Goal: Book appointment/travel/reservation

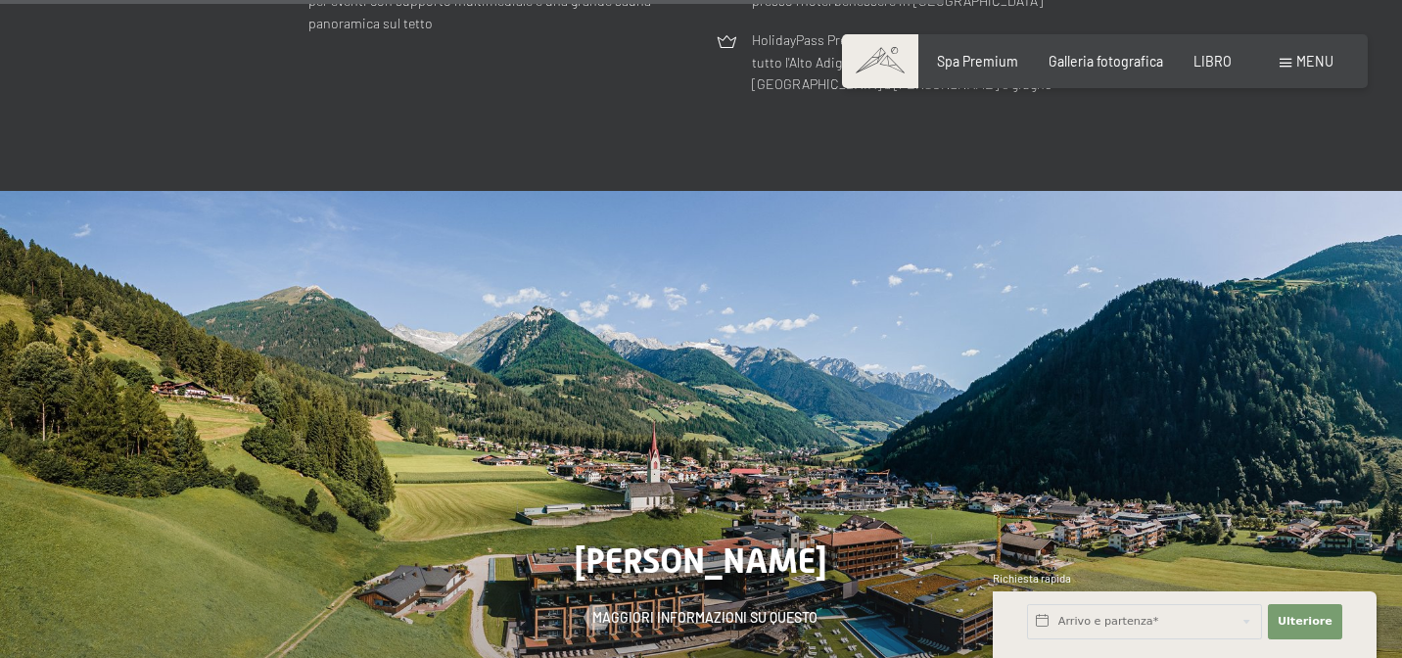
scroll to position [5433, 0]
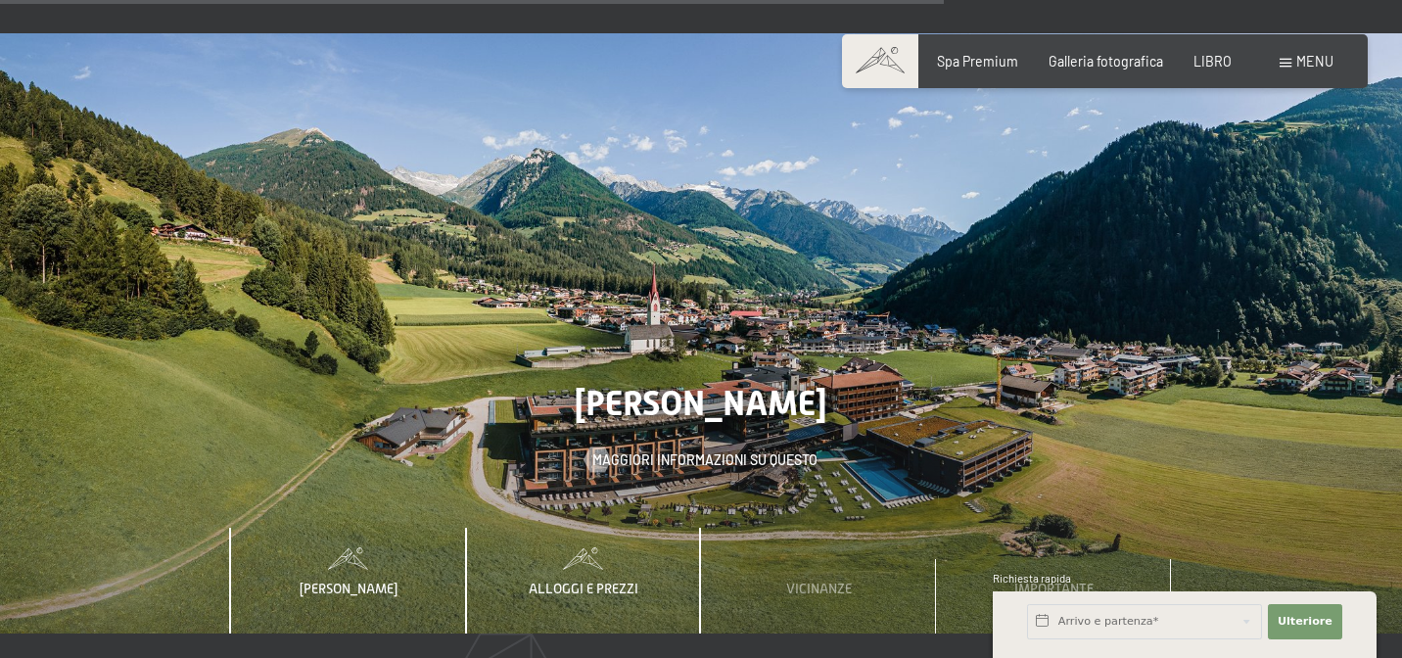
click at [566, 581] on font "Alloggi e prezzi" at bounding box center [584, 589] width 110 height 16
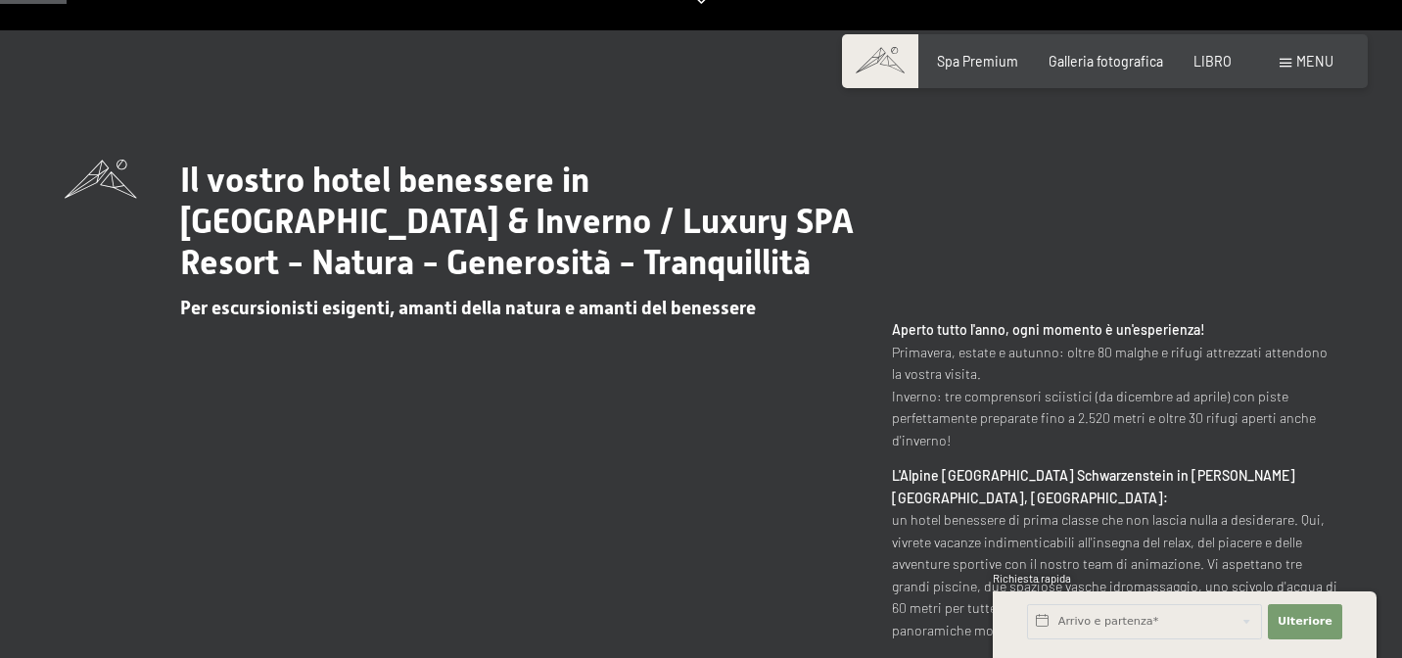
scroll to position [0, 0]
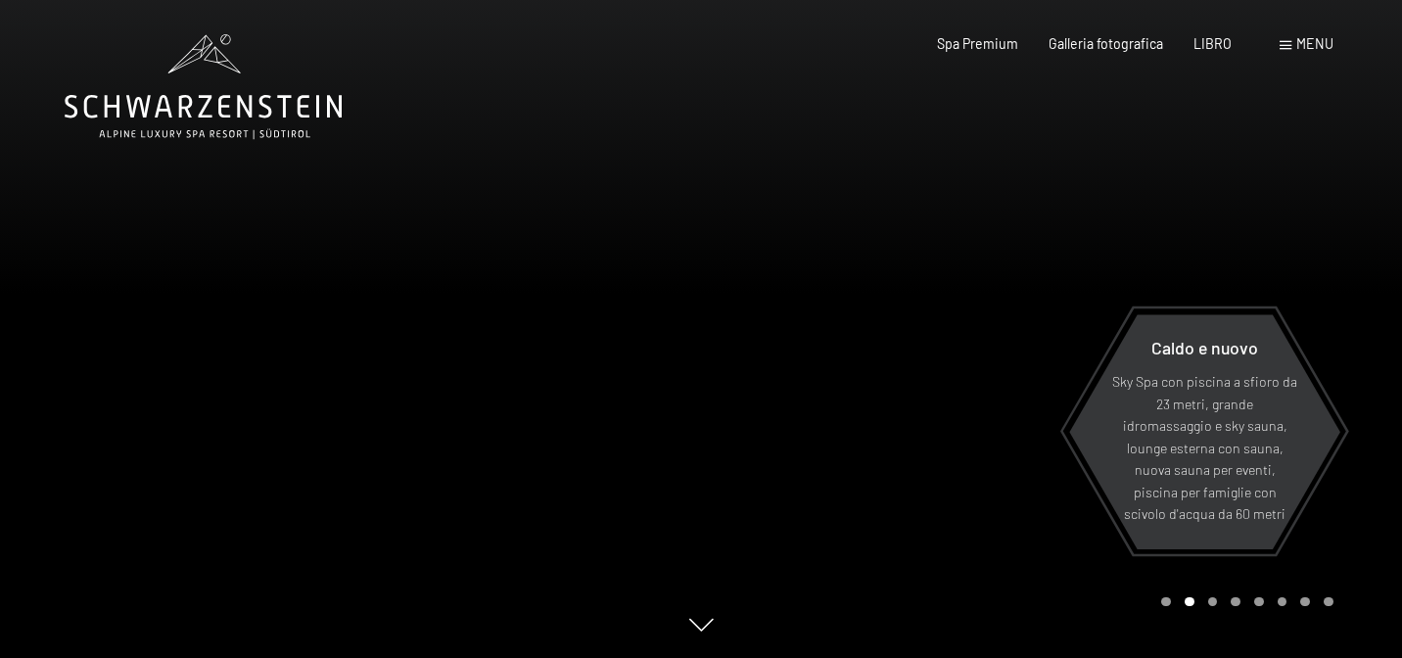
click at [304, 125] on icon at bounding box center [203, 86] width 277 height 105
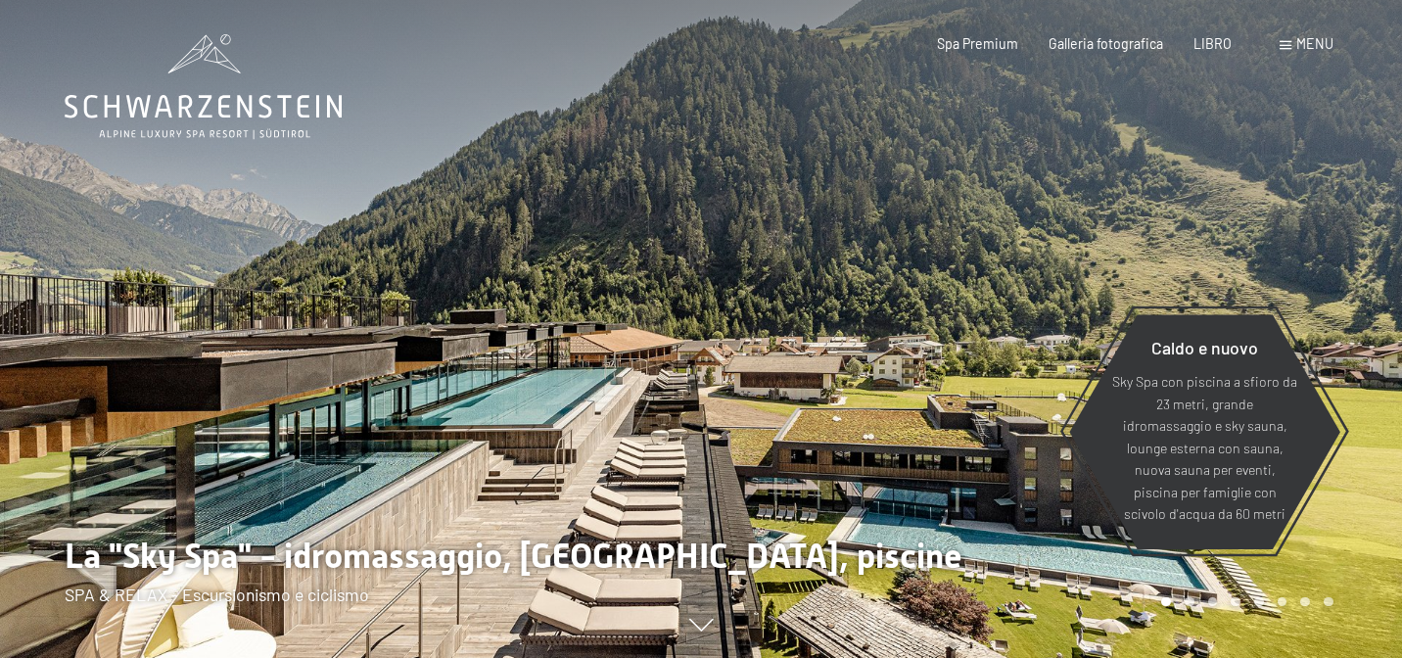
click at [1291, 48] on span at bounding box center [1286, 45] width 12 height 9
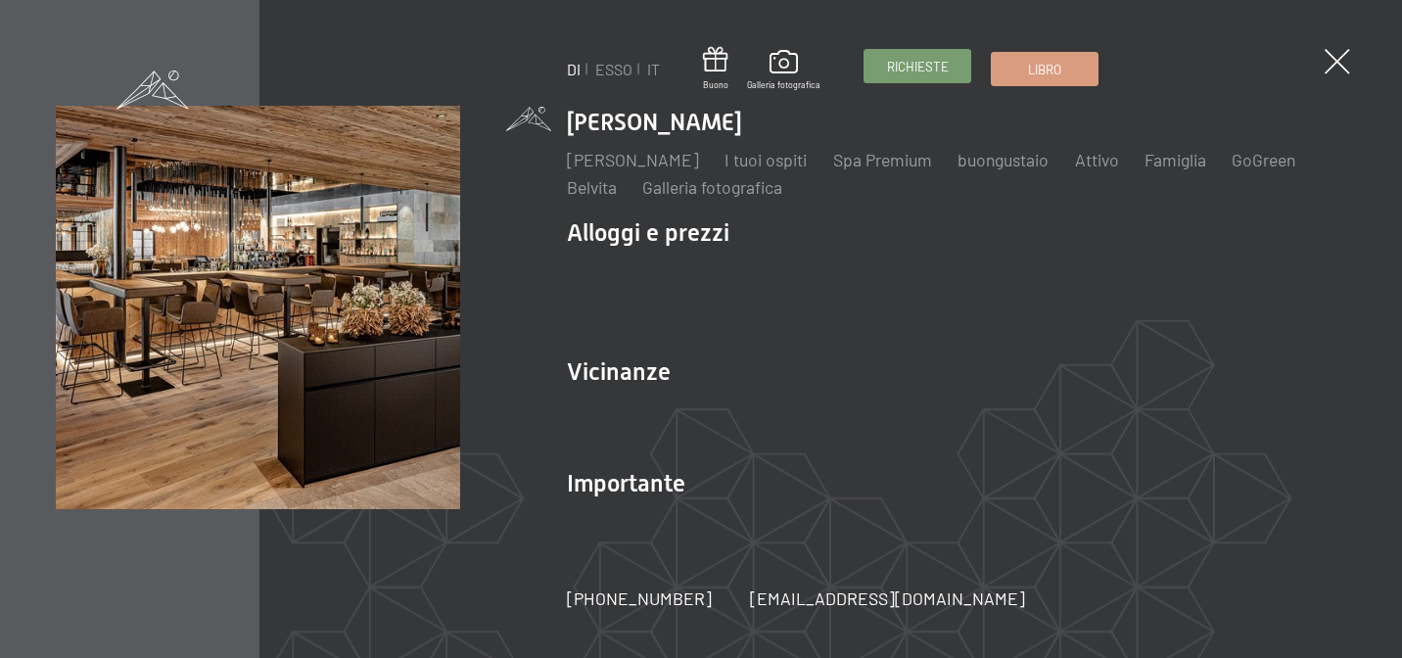
click at [916, 62] on font "Richieste" at bounding box center [918, 67] width 62 height 16
click at [1009, 73] on link "Libro" at bounding box center [1045, 66] width 106 height 32
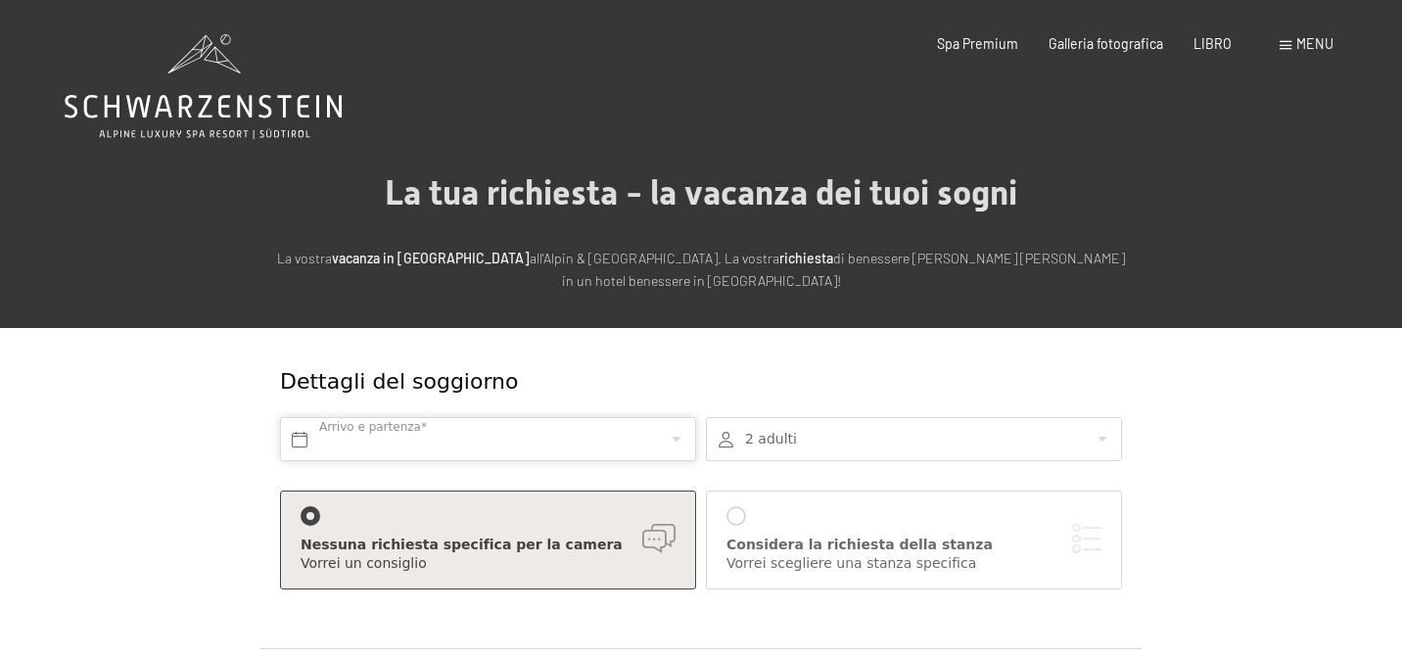
click at [628, 450] on input "text" at bounding box center [488, 439] width 416 height 44
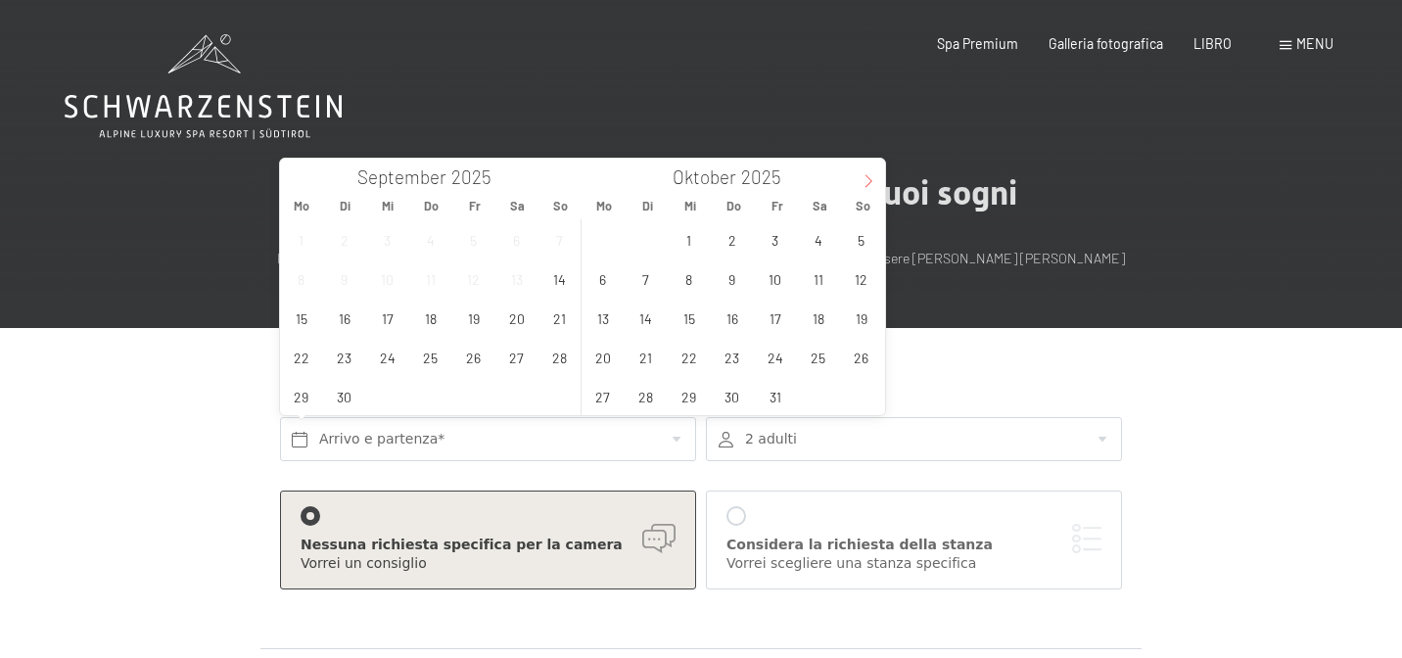
click at [876, 186] on span at bounding box center [868, 175] width 33 height 33
click at [695, 365] on span "24" at bounding box center [689, 357] width 38 height 38
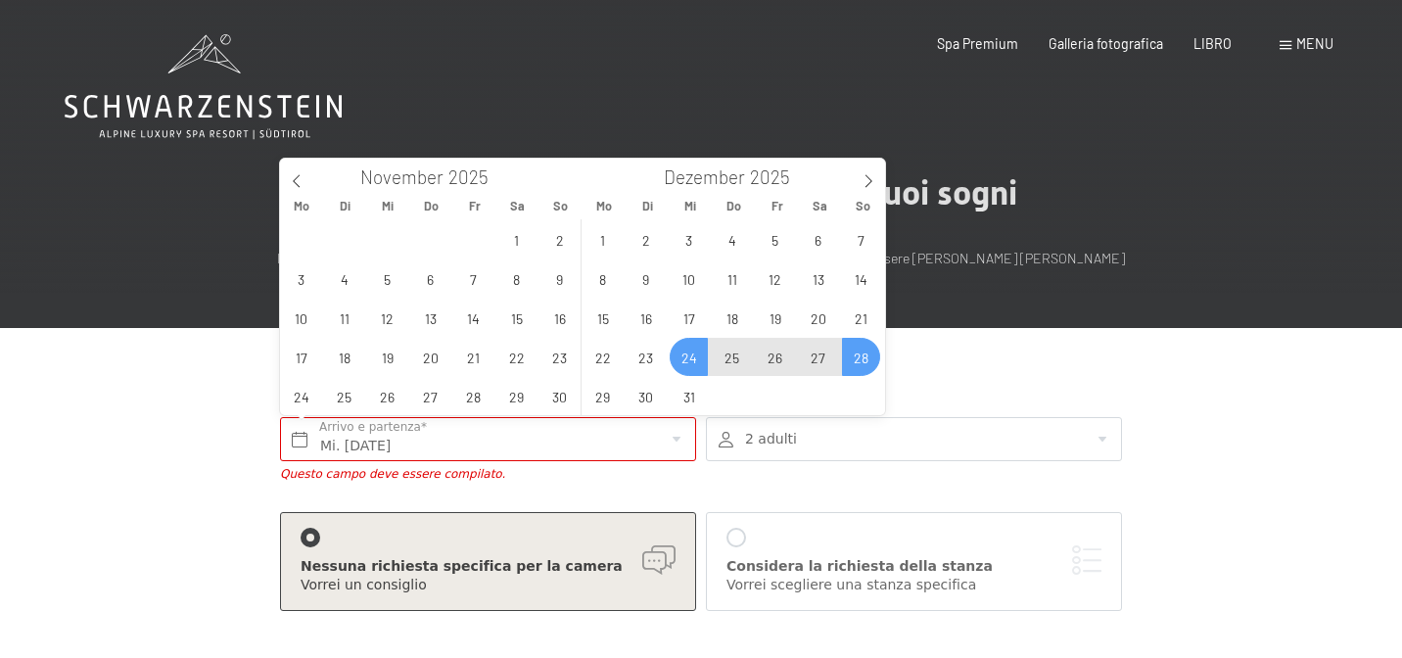
click at [859, 368] on span "28" at bounding box center [861, 357] width 38 height 38
type input "Mi. 24.12.2025 - So. 28.12.2025"
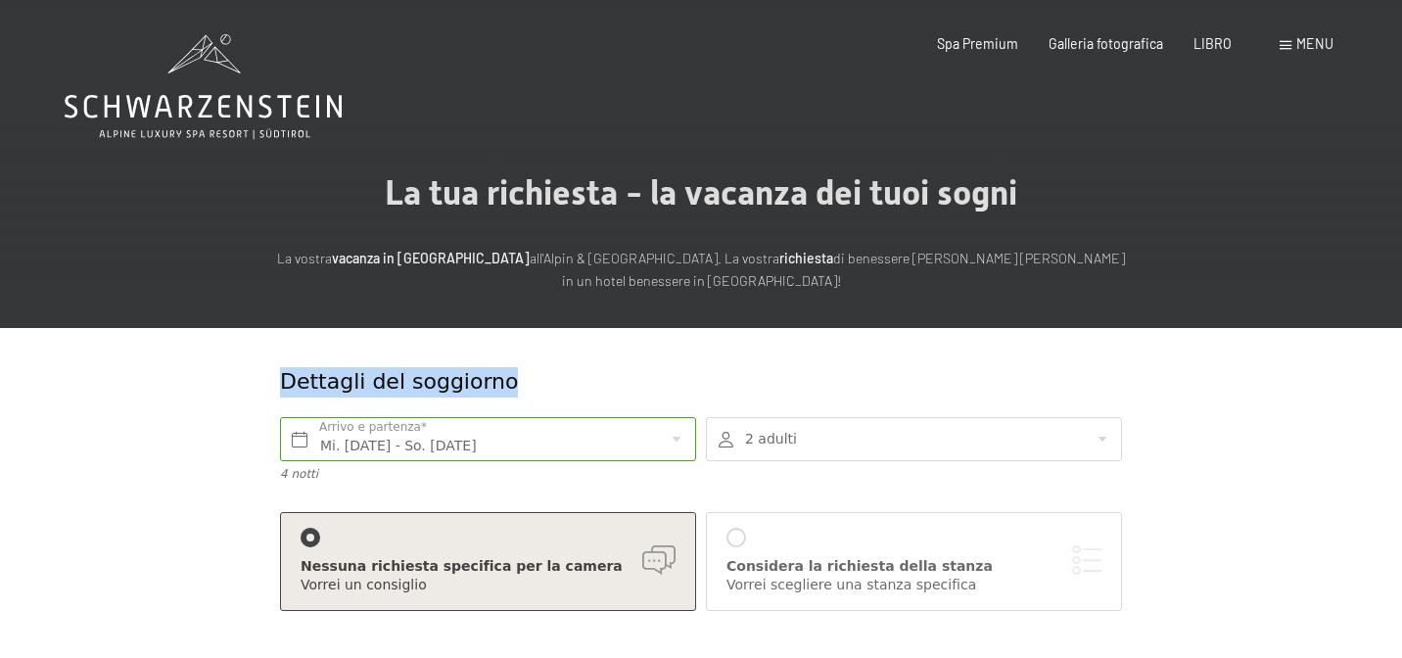
drag, startPoint x: 863, startPoint y: 389, endPoint x: 859, endPoint y: 322, distance: 66.7
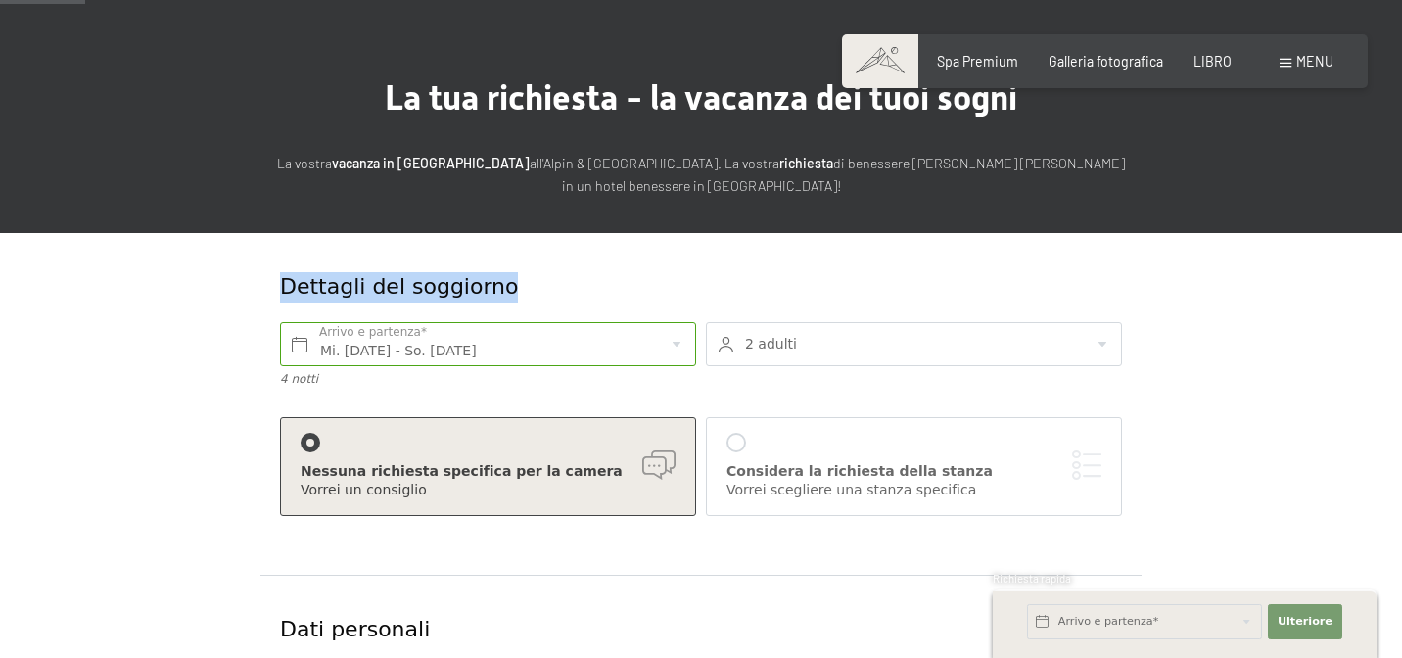
scroll to position [140, 0]
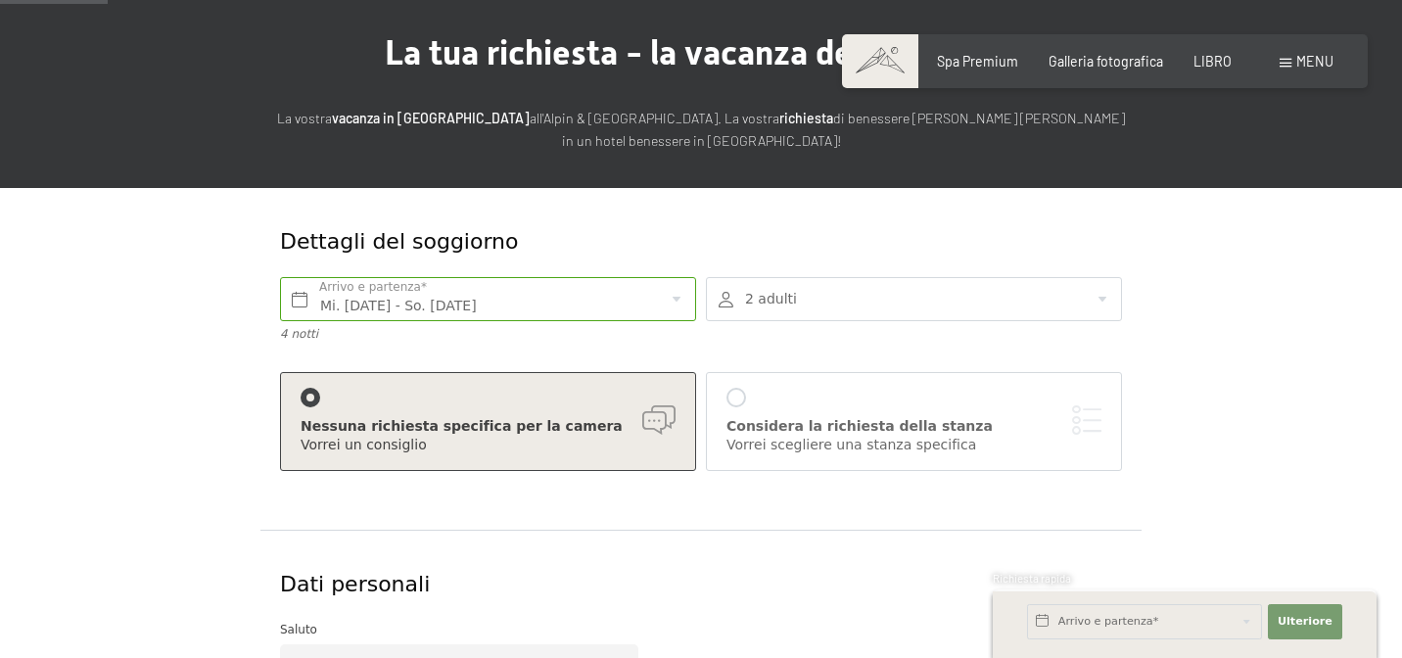
click at [827, 424] on font "Considera la richiesta della stanza" at bounding box center [859, 426] width 266 height 16
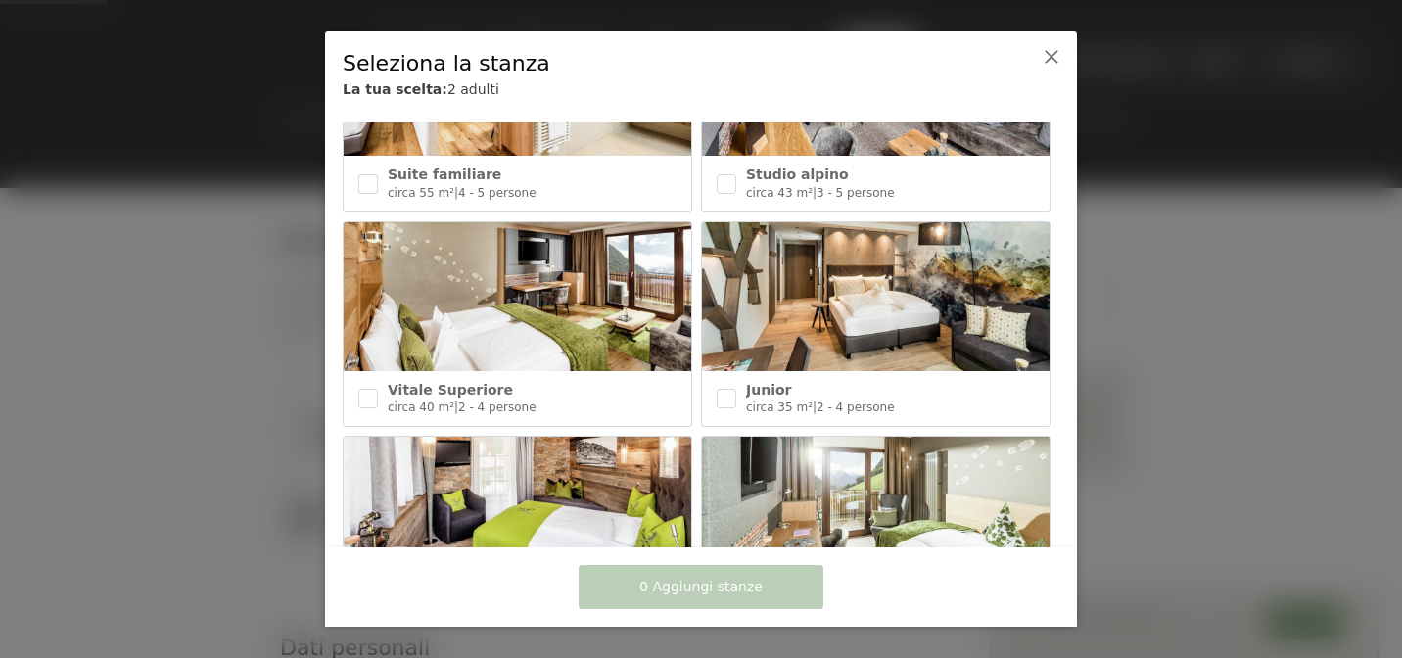
scroll to position [780, 0]
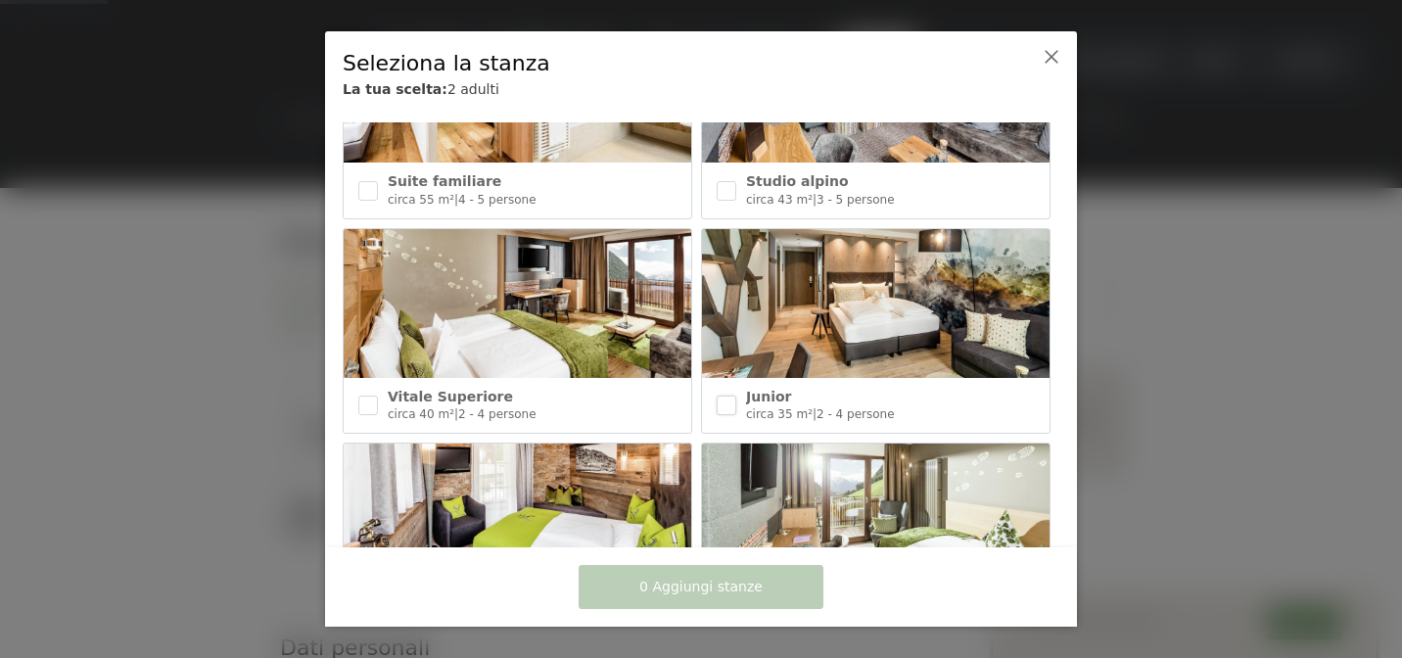
click at [726, 409] on input "checkbox" at bounding box center [727, 406] width 20 height 20
checkbox input "true"
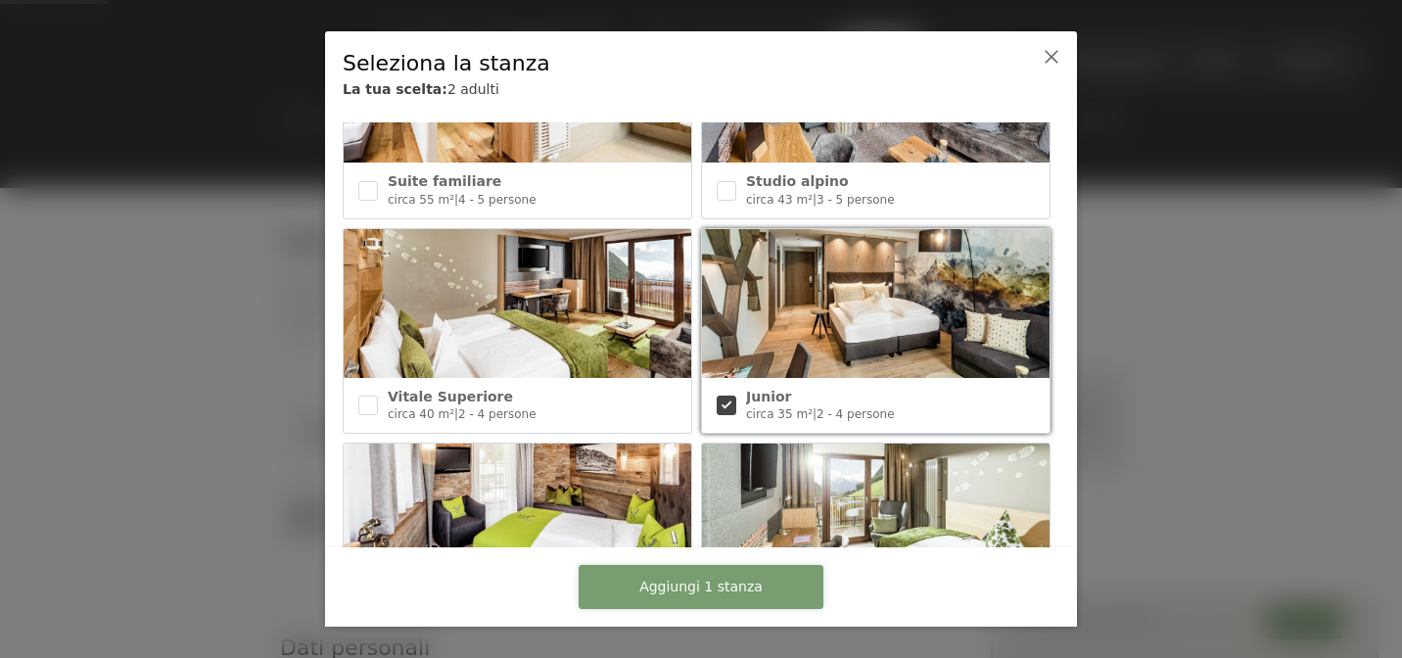
click at [719, 590] on font "Aggiungi 1 stanza" at bounding box center [700, 587] width 123 height 16
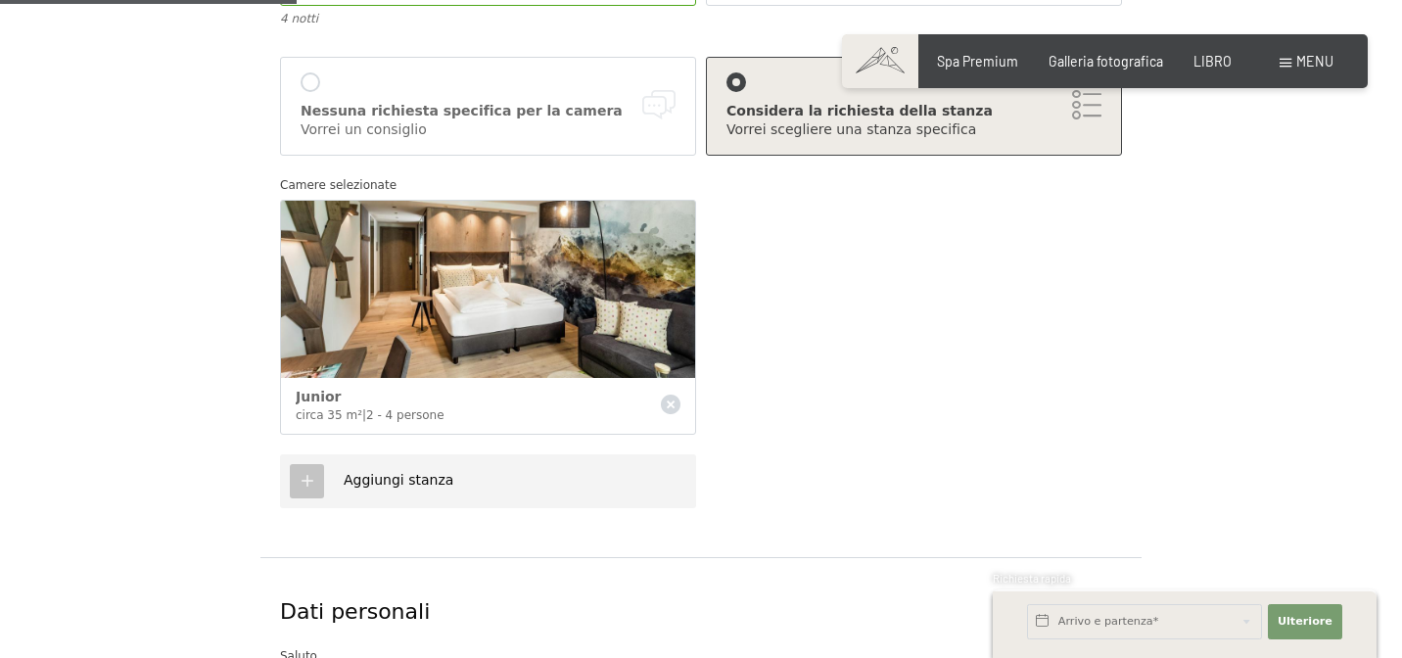
scroll to position [460, 0]
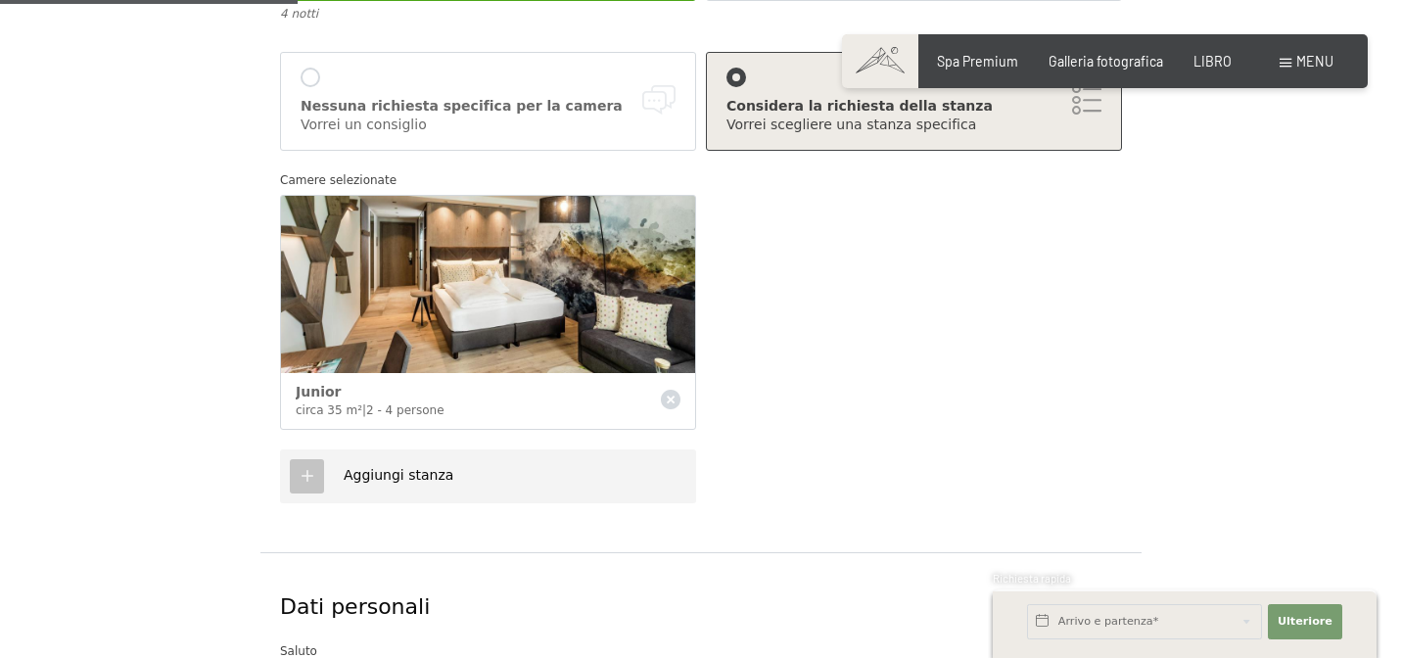
click at [586, 479] on div "Aggiungi stanza" at bounding box center [488, 476] width 416 height 54
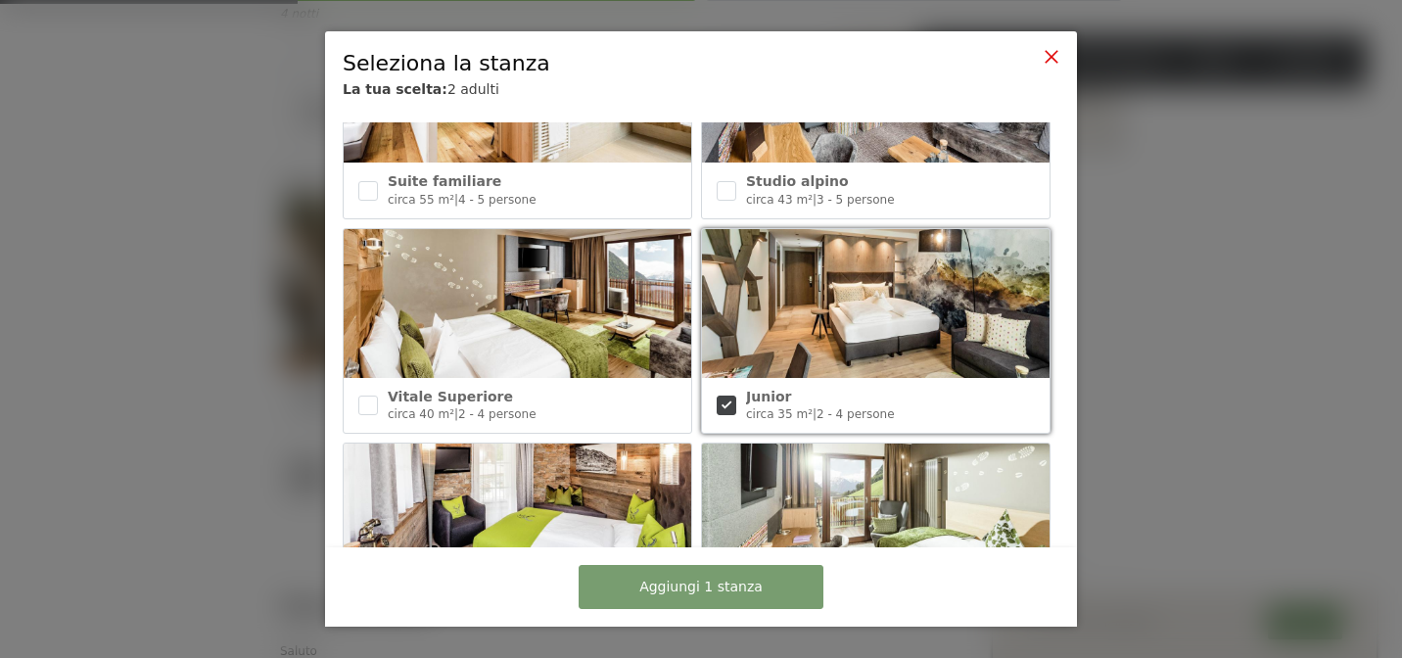
click at [1050, 63] on icon at bounding box center [1052, 57] width 16 height 16
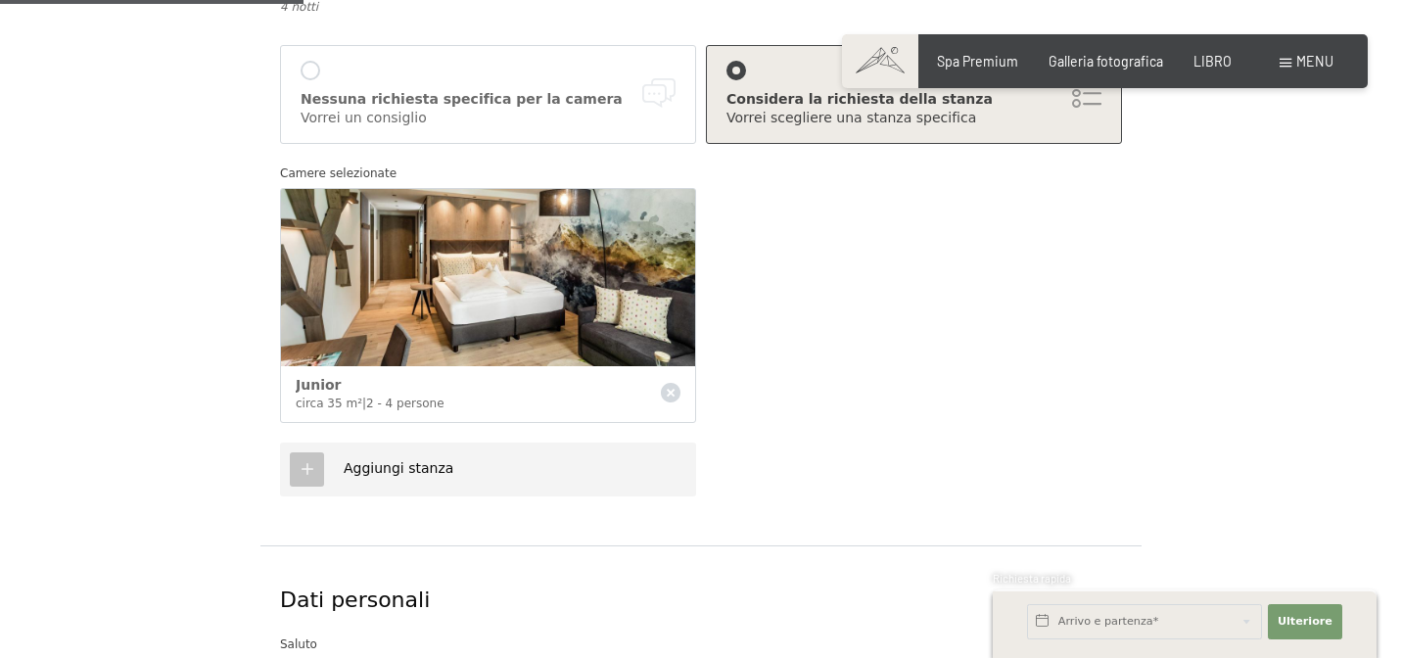
scroll to position [470, 0]
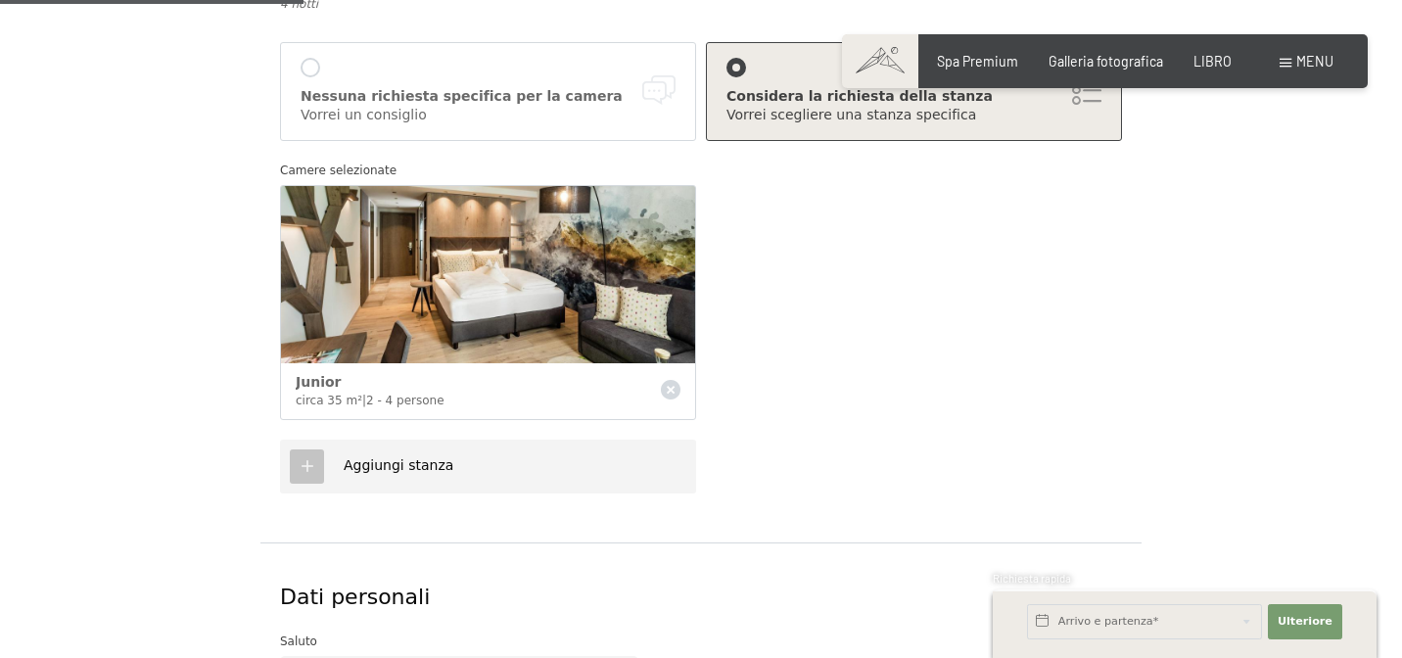
click at [631, 458] on div "Aggiungi stanza" at bounding box center [488, 467] width 416 height 54
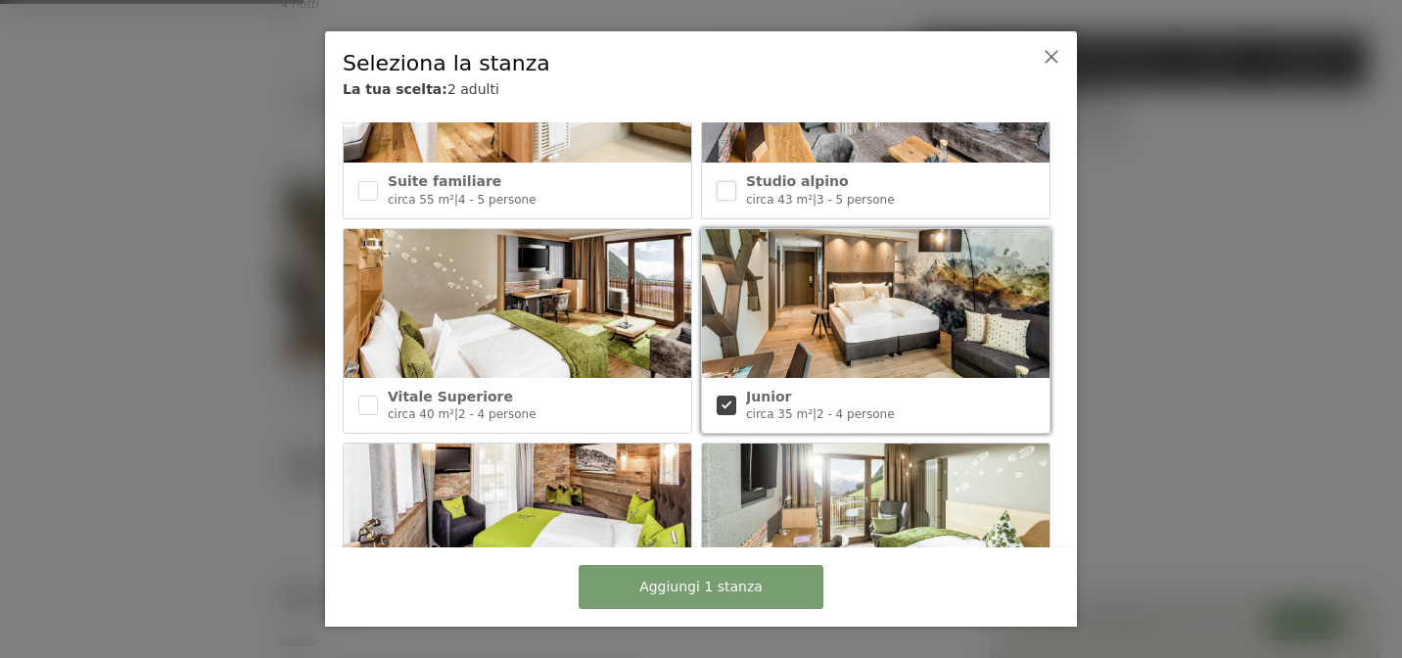
click at [731, 196] on input "checkbox" at bounding box center [727, 191] width 20 height 20
checkbox input "true"
click at [704, 595] on span "Aggiungi 2 stanze" at bounding box center [700, 588] width 123 height 20
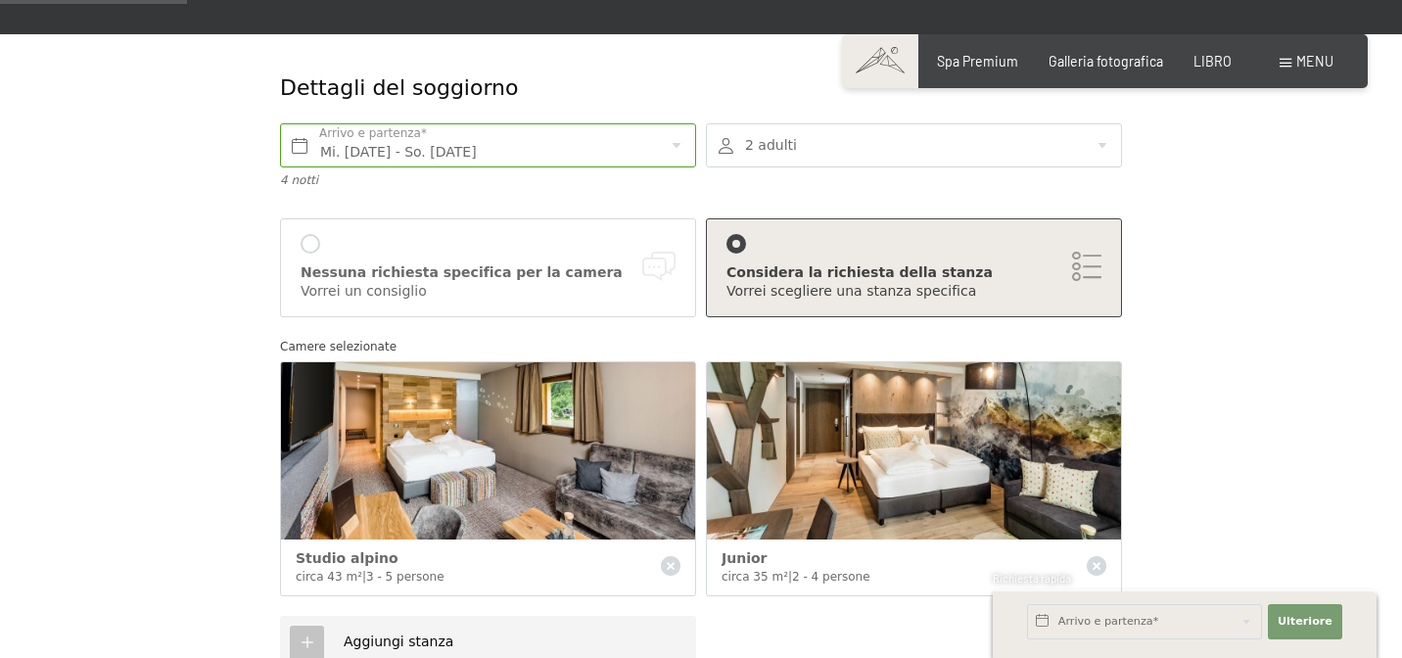
scroll to position [278, 0]
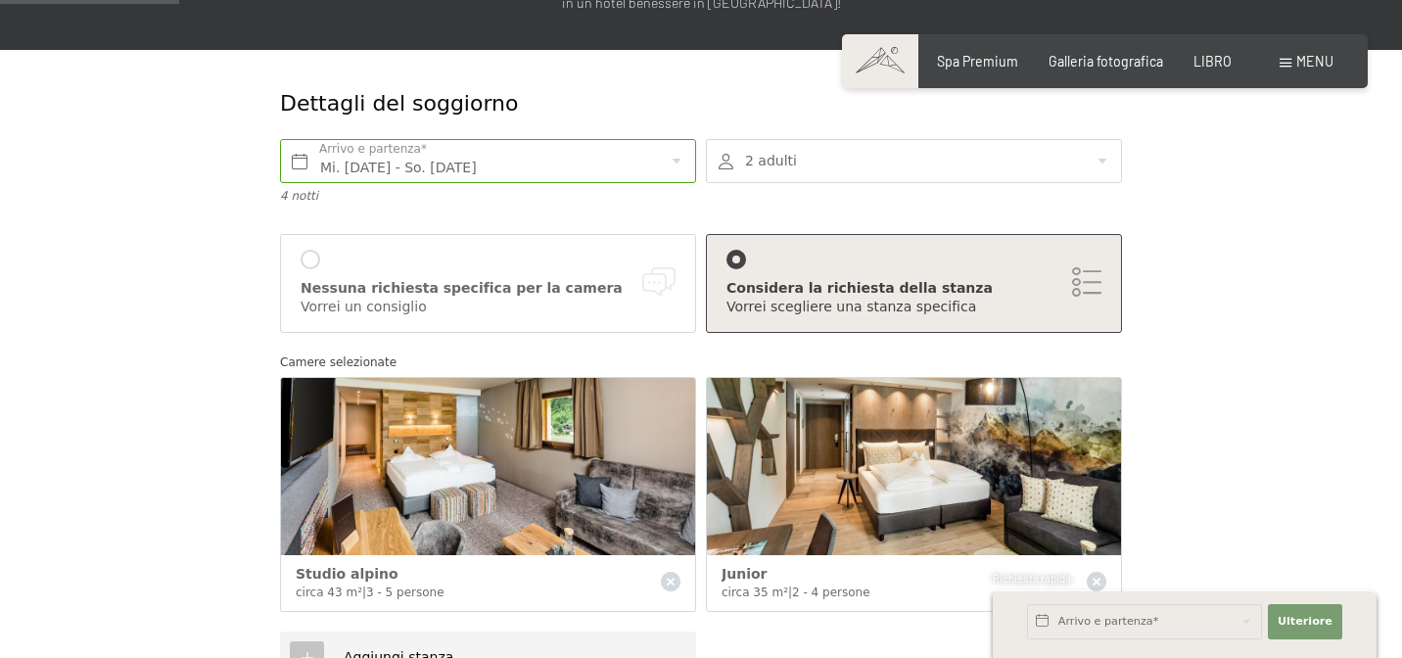
click at [1074, 285] on div "Considera la richiesta della stanza" at bounding box center [913, 289] width 375 height 20
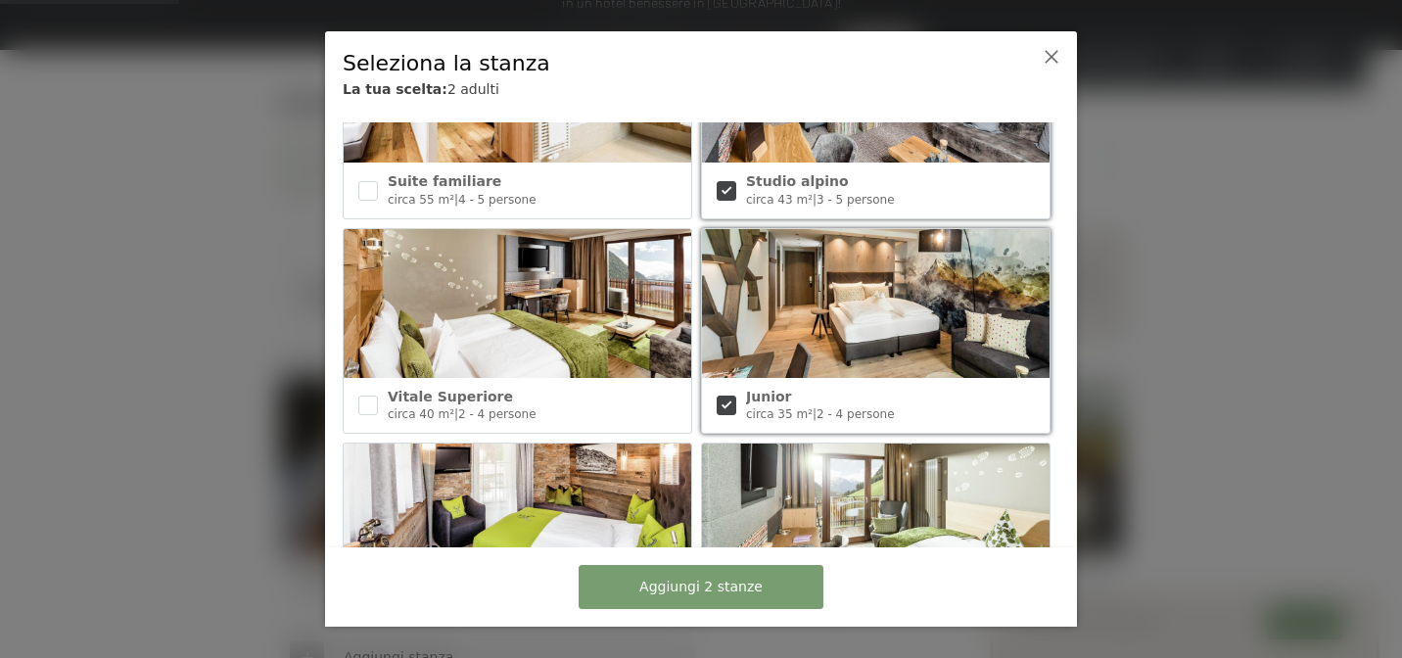
click at [1042, 59] on div at bounding box center [1033, 76] width 61 height 73
click at [1052, 49] on icon at bounding box center [1052, 57] width 16 height 16
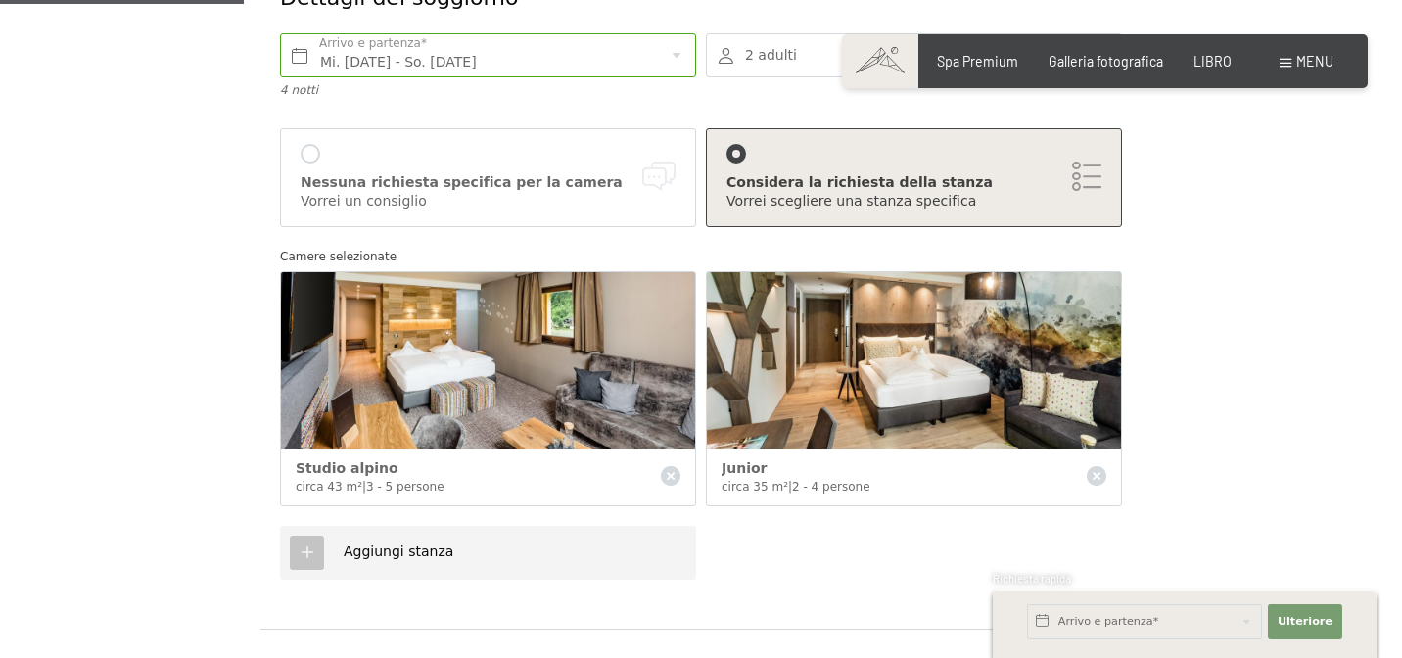
scroll to position [377, 0]
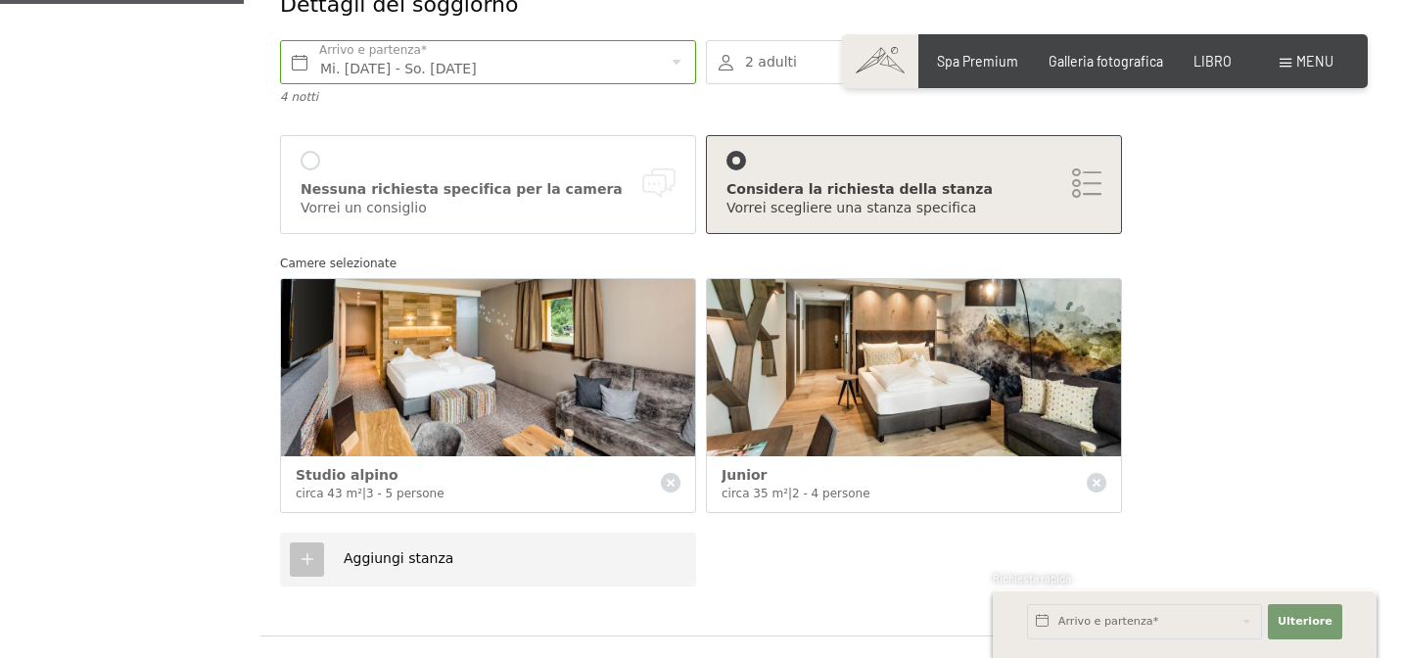
click at [771, 81] on div at bounding box center [914, 62] width 416 height 44
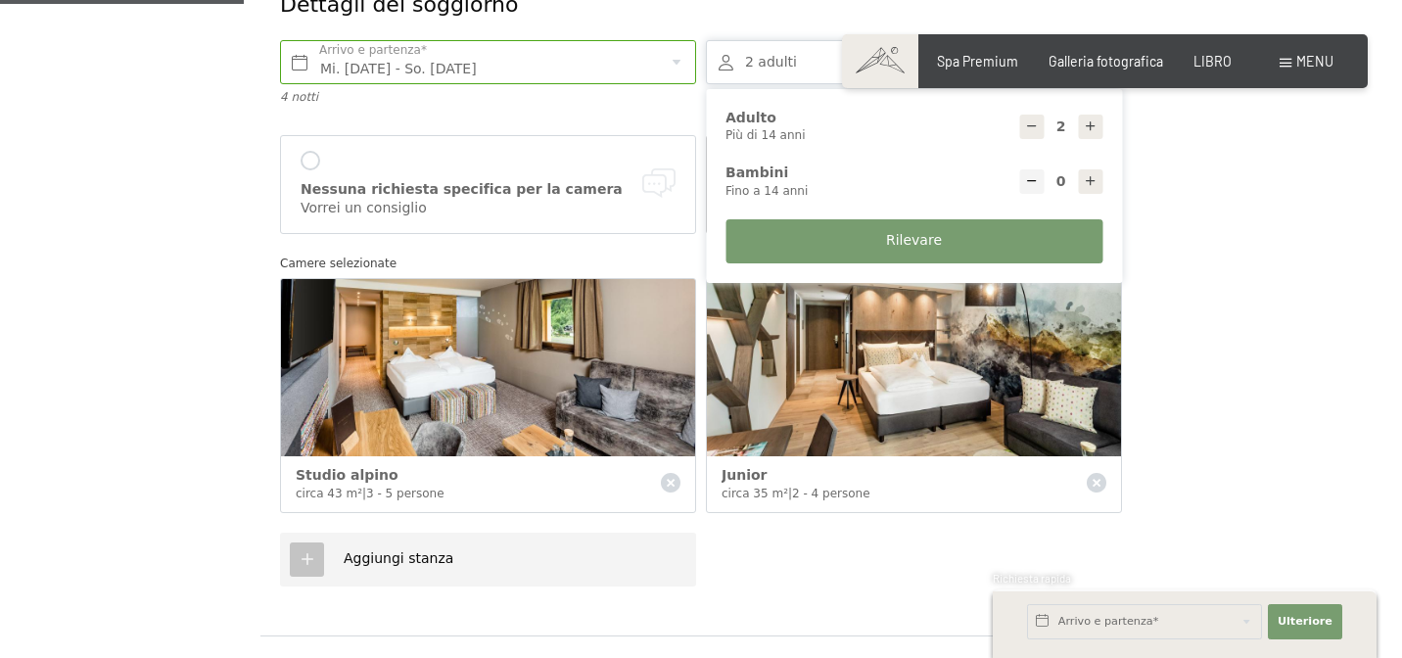
click at [1093, 124] on icon at bounding box center [1091, 126] width 14 height 14
type input "6"
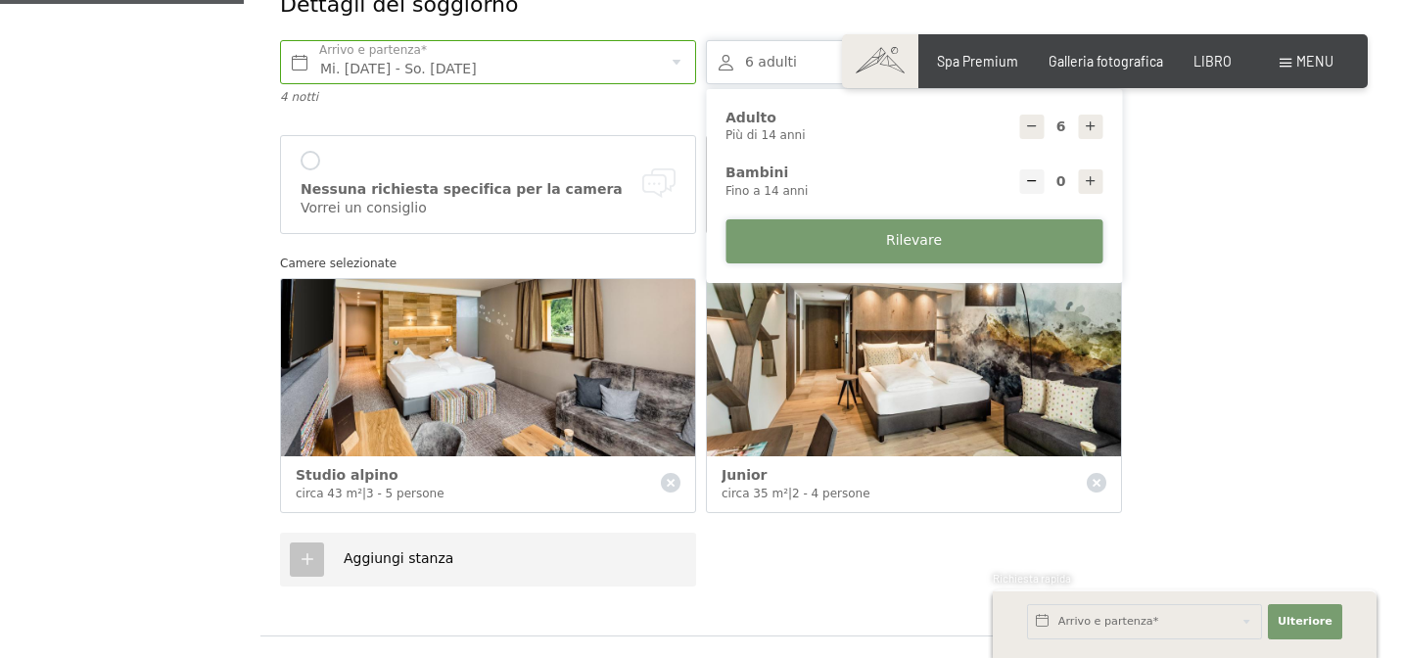
click at [995, 250] on button "Rilevare" at bounding box center [913, 241] width 377 height 44
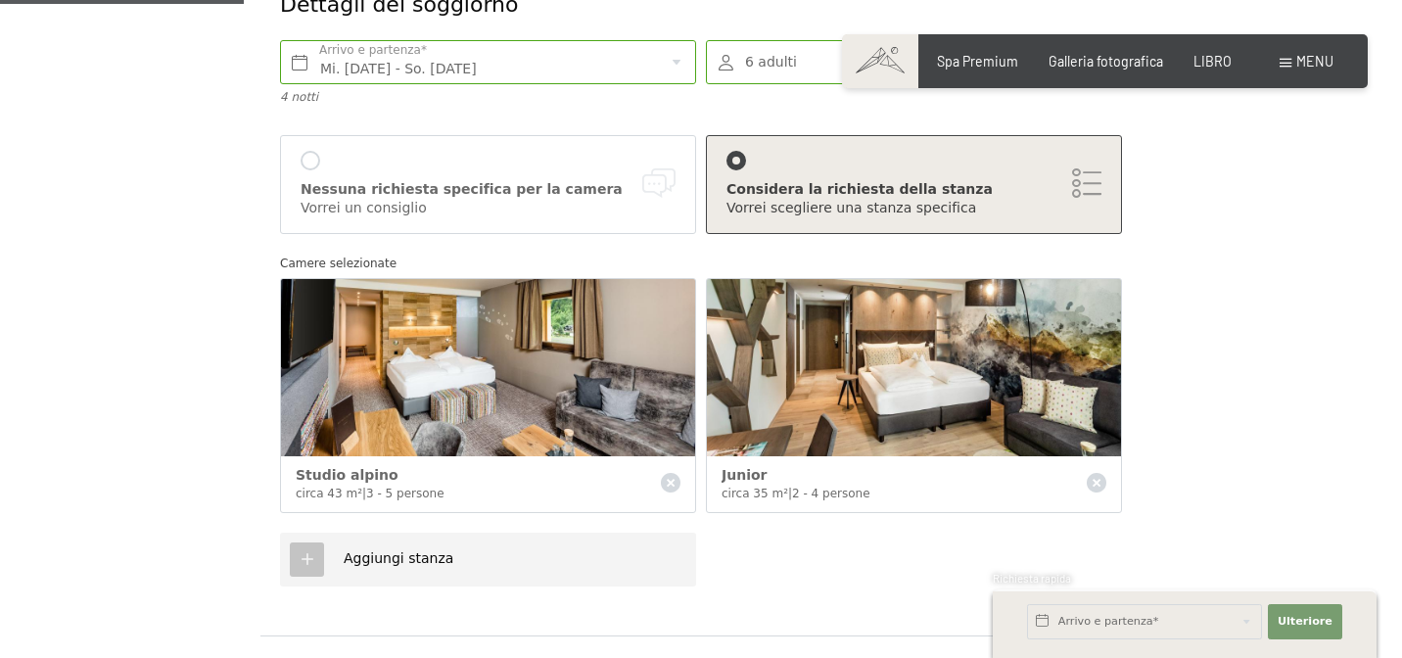
click at [1107, 250] on div "Camere selezionate" at bounding box center [701, 261] width 852 height 34
click at [1218, 223] on form "Dettagli del soggiorno Mi. 24.12.2025 - So. 28.12.2025 Arrivo e partenza* 4 not…" at bounding box center [701, 613] width 1176 height 1324
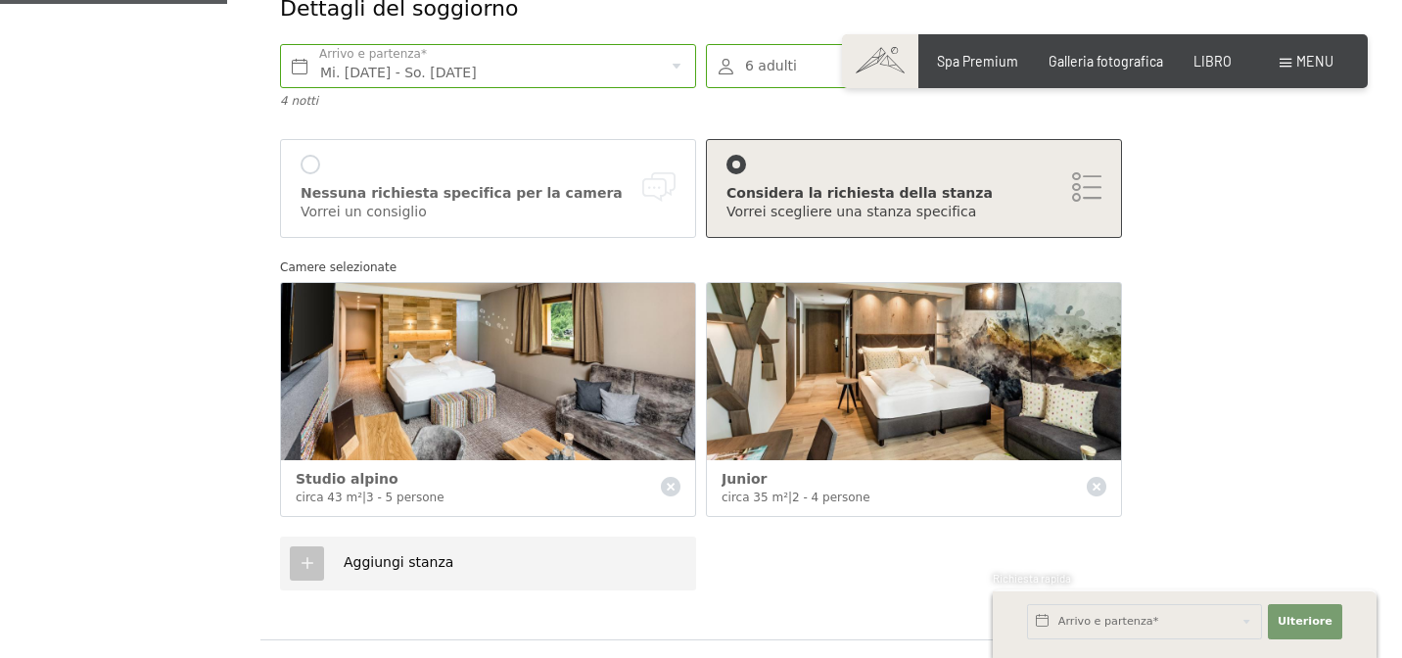
scroll to position [337, 0]
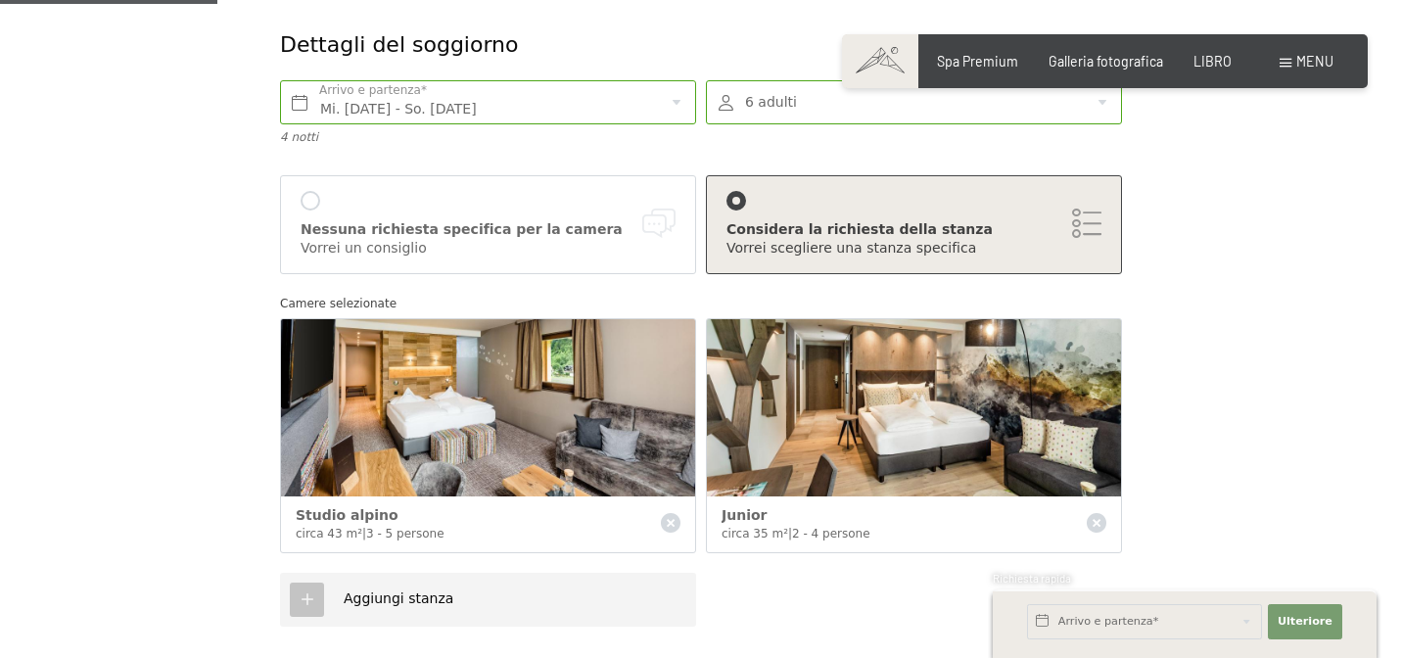
click at [822, 229] on font "Considera la richiesta della stanza" at bounding box center [859, 229] width 266 height 16
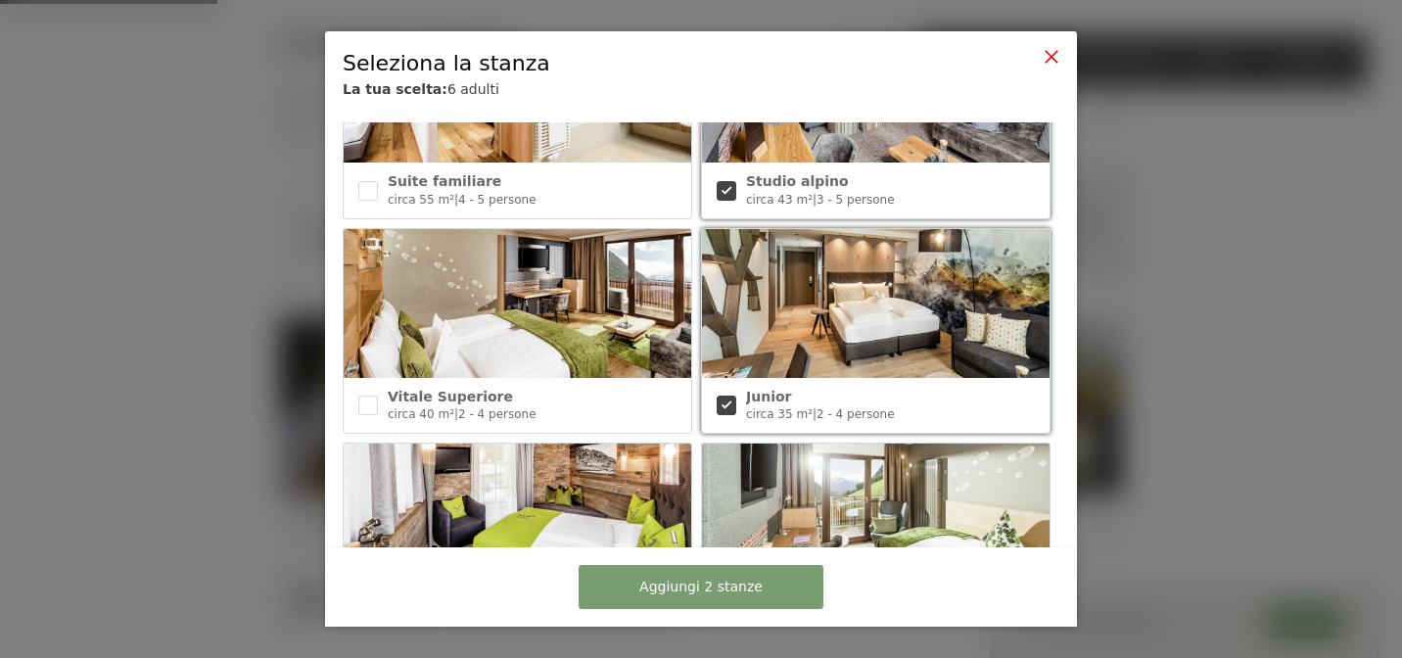
click at [1046, 57] on icon at bounding box center [1052, 57] width 16 height 16
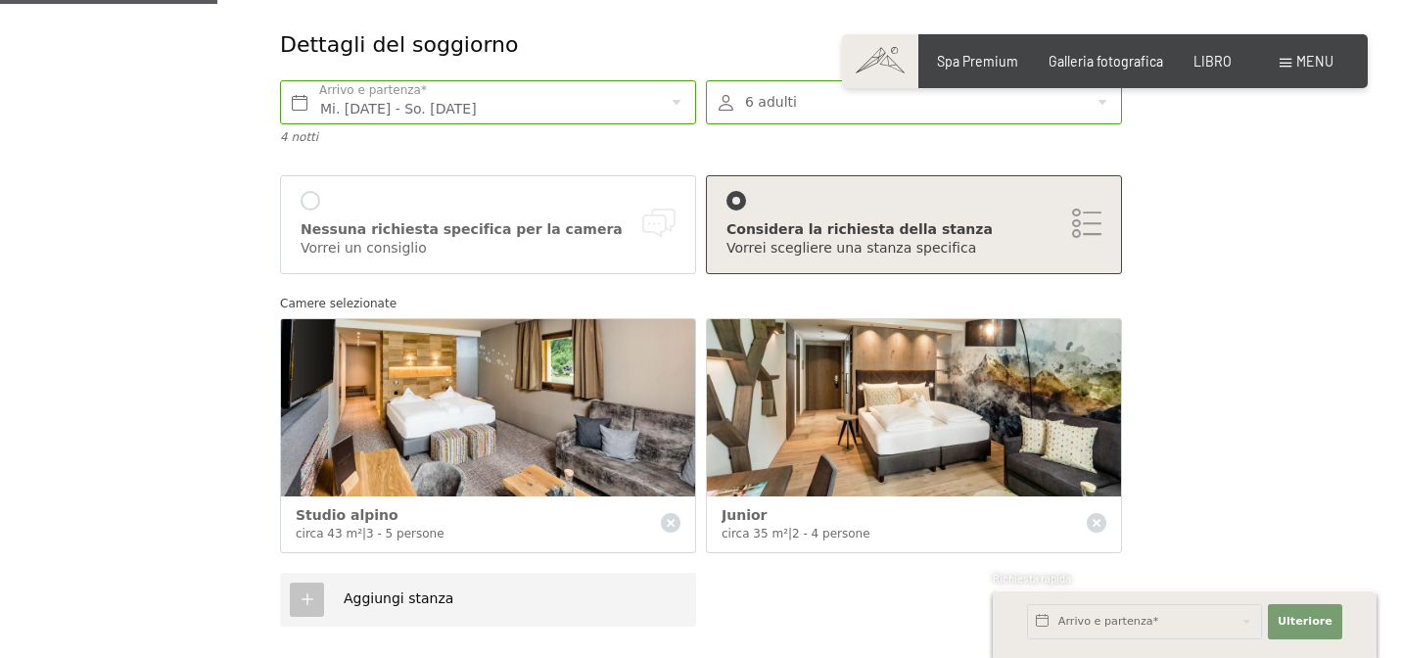
click at [315, 199] on div at bounding box center [311, 201] width 20 height 20
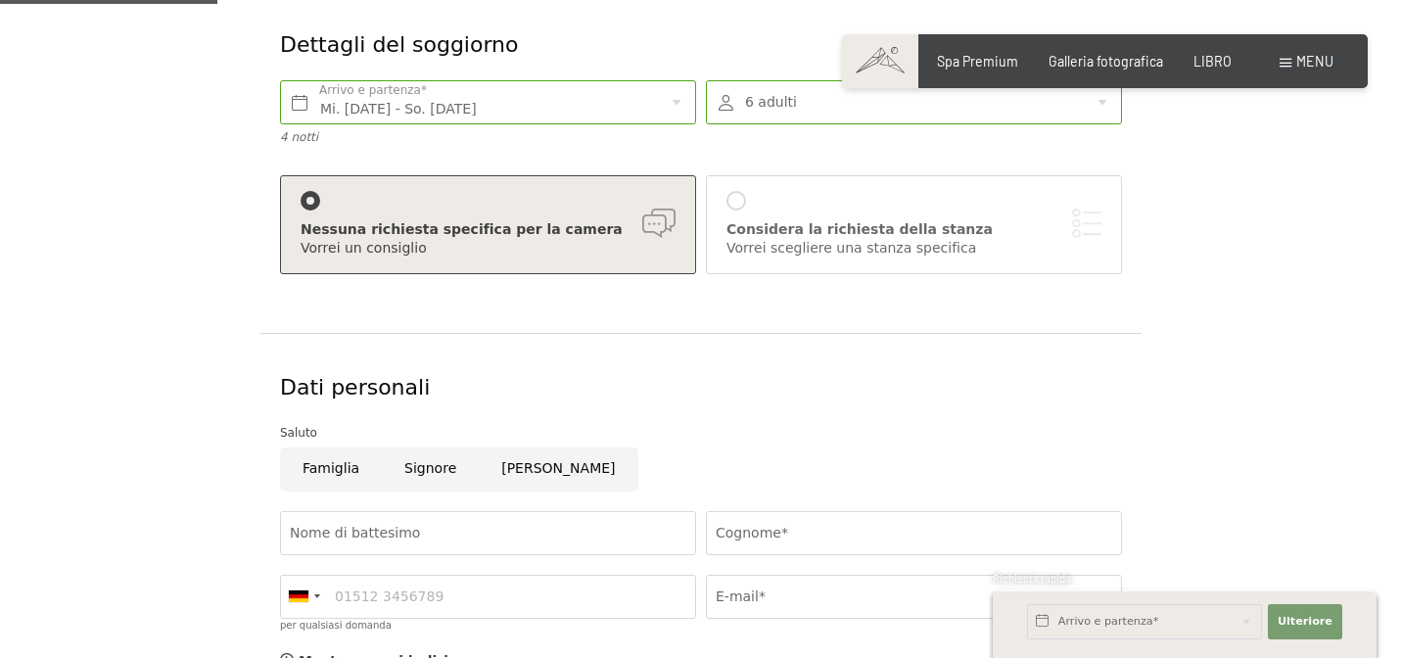
click at [738, 194] on div at bounding box center [736, 201] width 20 height 20
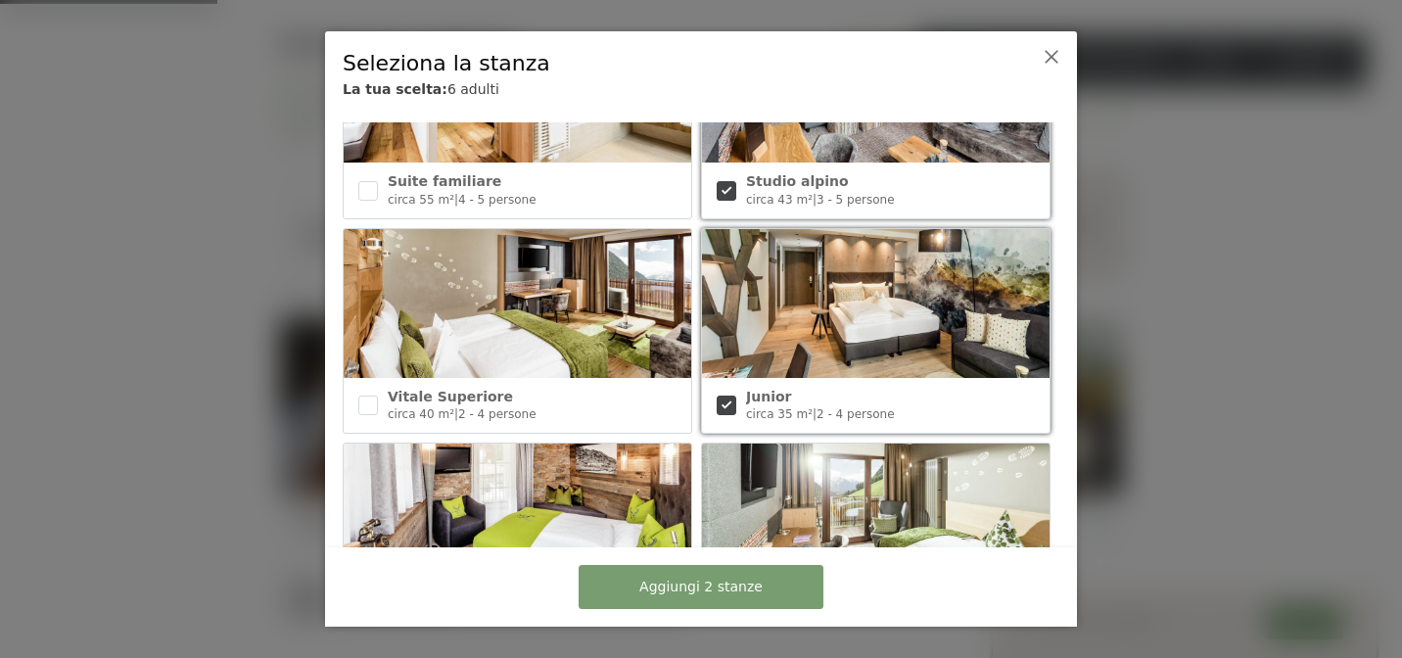
click at [1058, 44] on div at bounding box center [1033, 76] width 61 height 73
click at [1055, 53] on icon at bounding box center [1052, 57] width 16 height 16
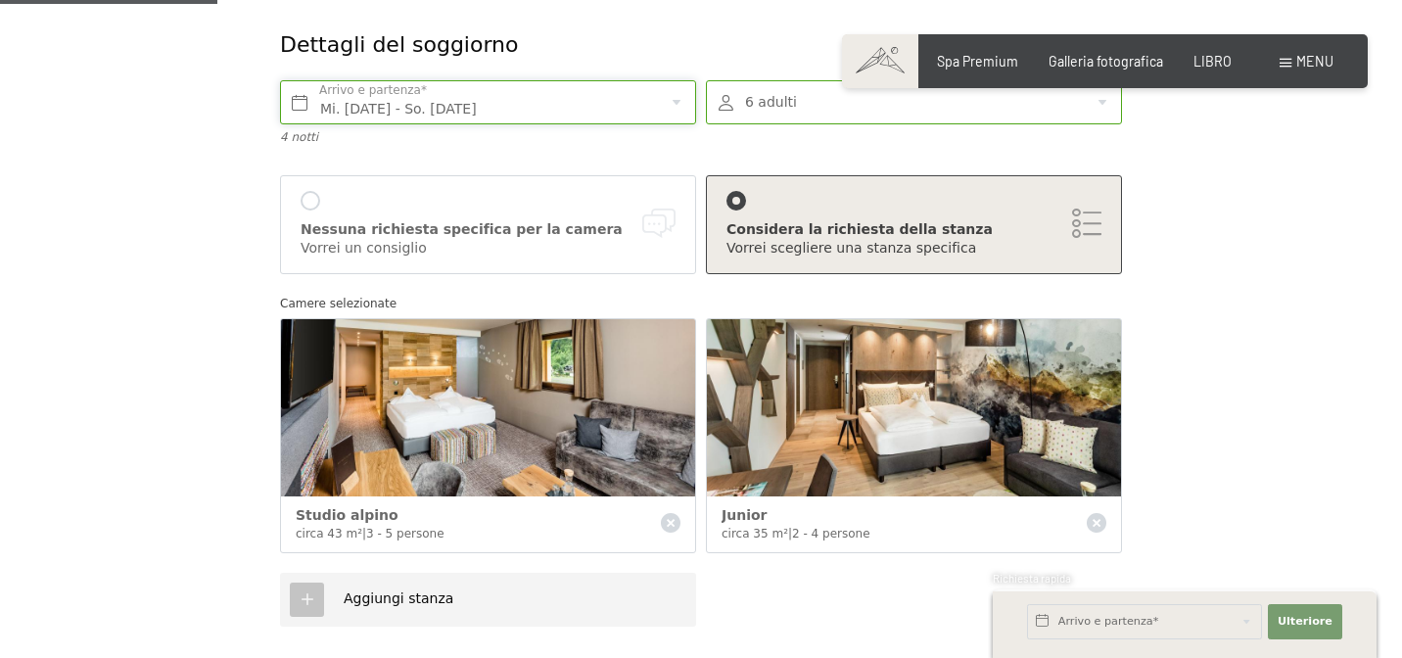
click at [657, 108] on input "Mi. 24.12.2025 - So. 28.12.2025" at bounding box center [488, 102] width 416 height 44
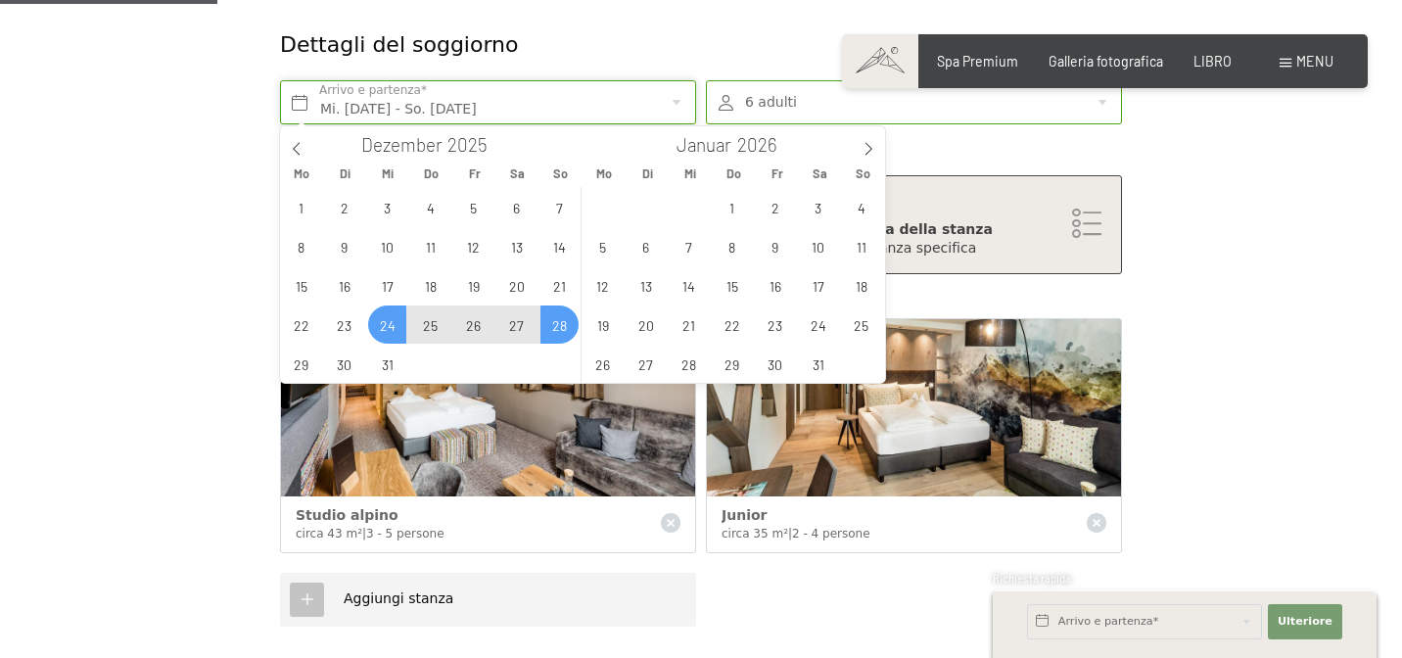
click at [657, 110] on input "Mi. 24.12.2025 - So. 28.12.2025" at bounding box center [488, 102] width 416 height 44
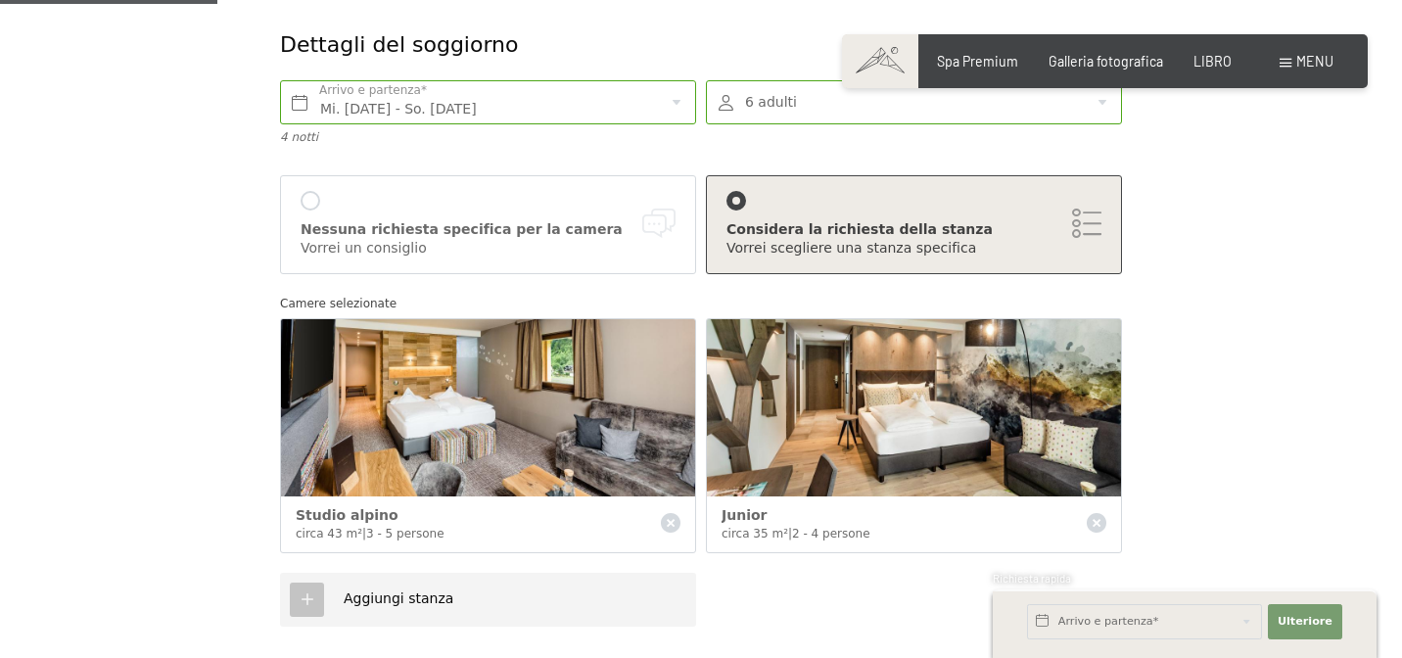
click at [753, 98] on div at bounding box center [914, 102] width 416 height 44
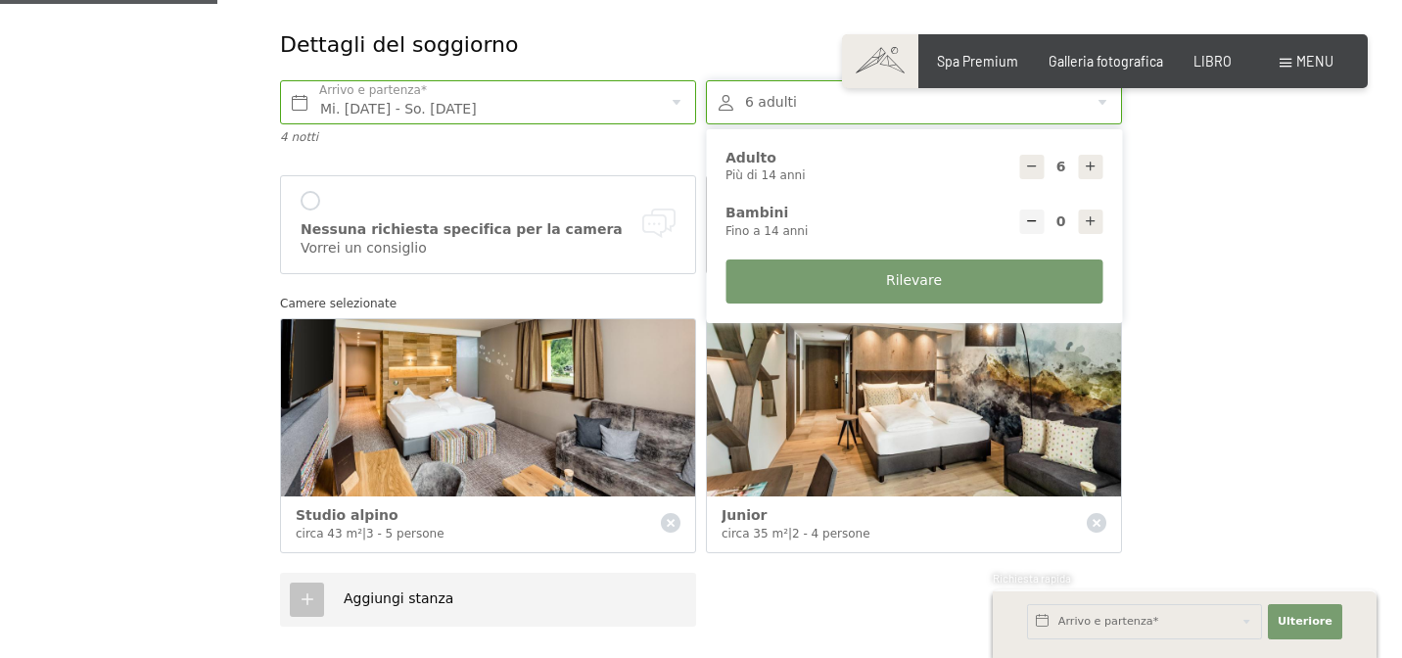
click at [753, 98] on div at bounding box center [914, 102] width 416 height 44
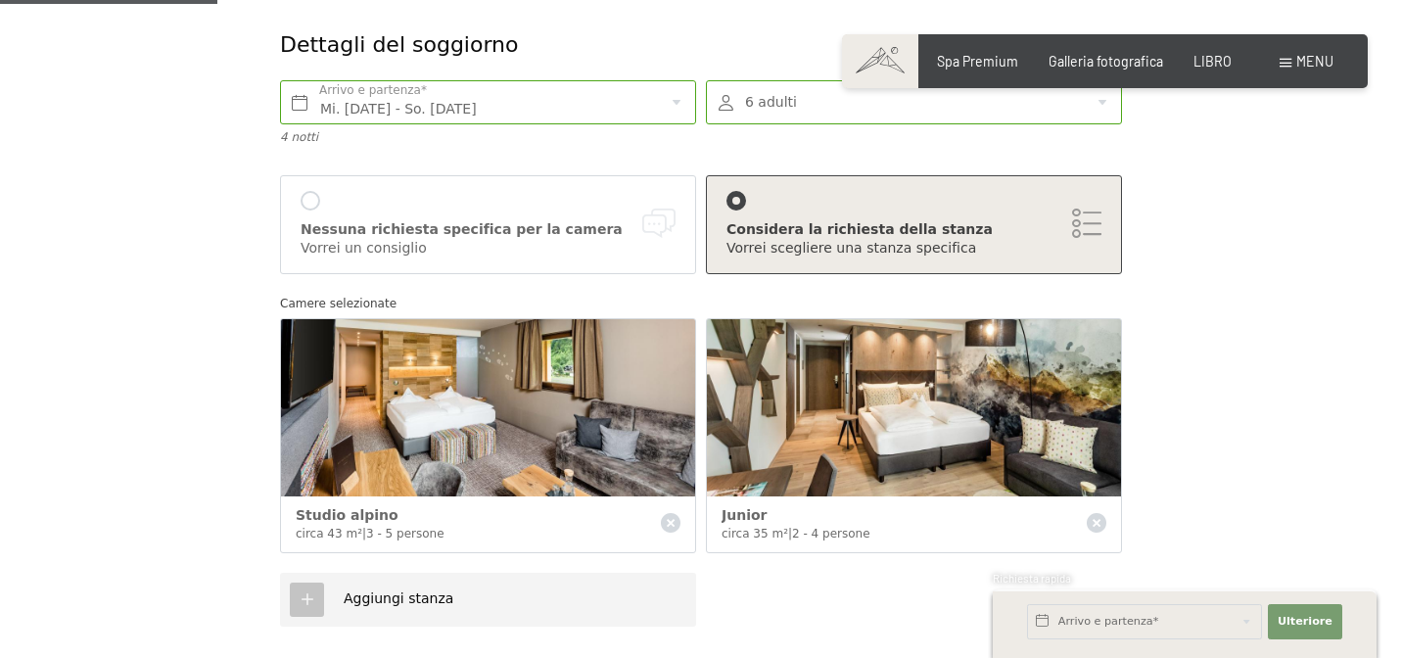
click at [753, 98] on div at bounding box center [914, 102] width 416 height 44
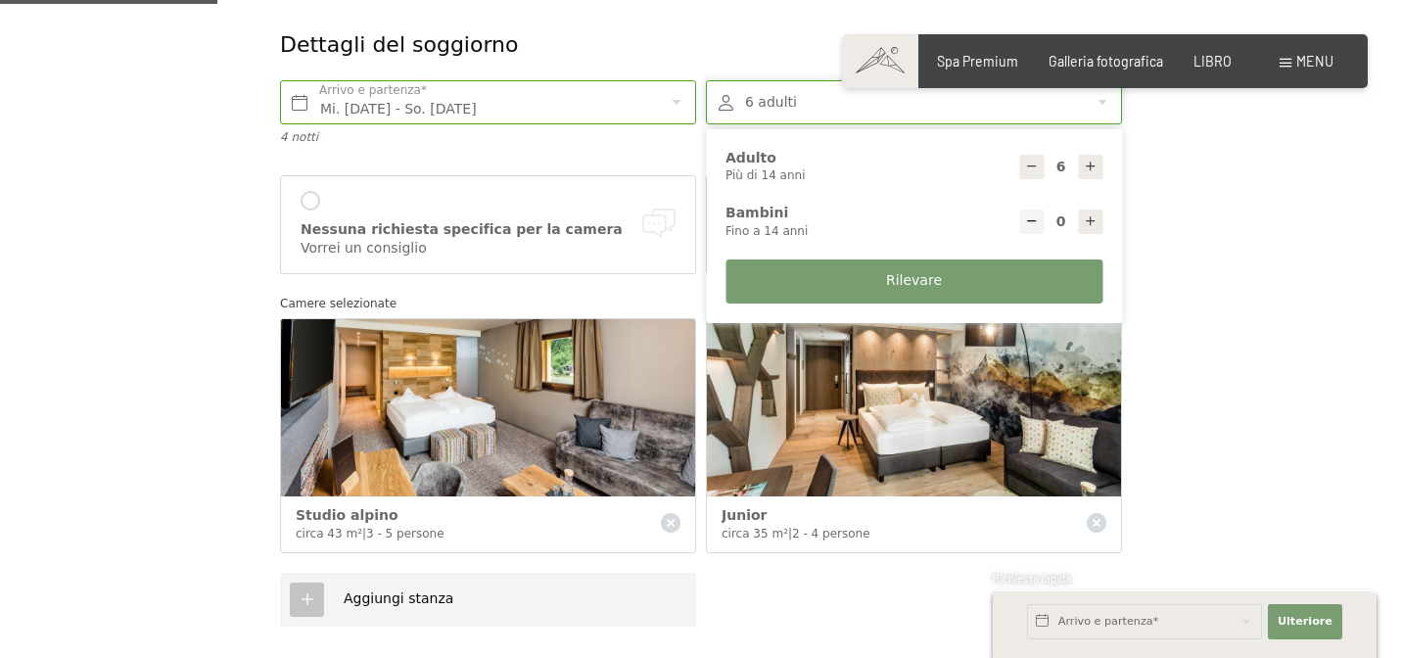
click at [753, 98] on div at bounding box center [914, 102] width 416 height 44
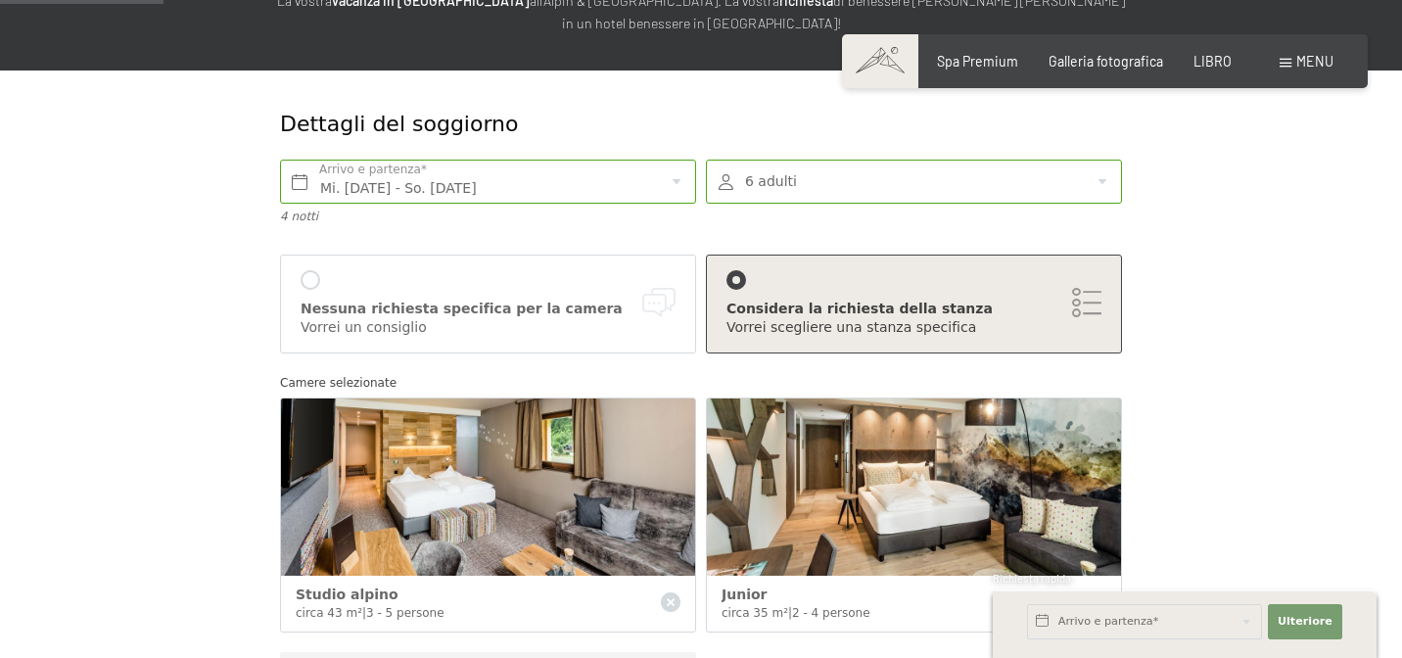
scroll to position [254, 0]
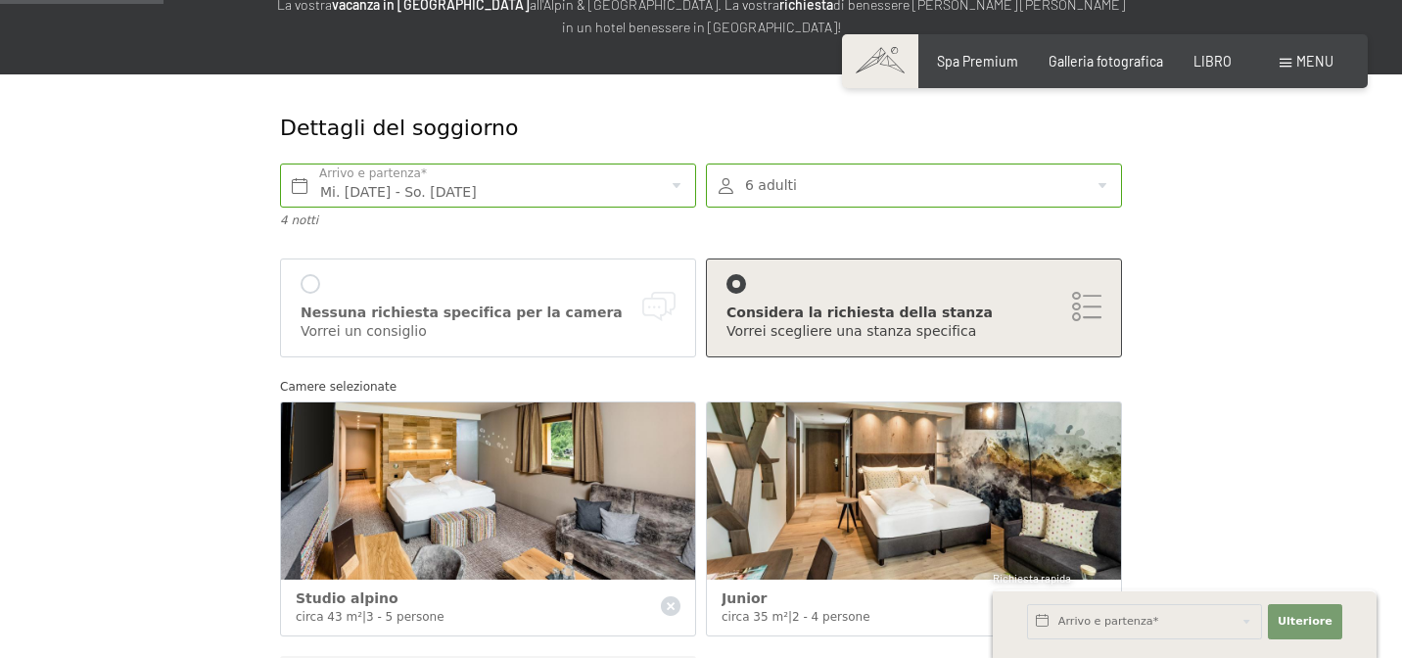
click at [780, 184] on div at bounding box center [914, 185] width 416 height 44
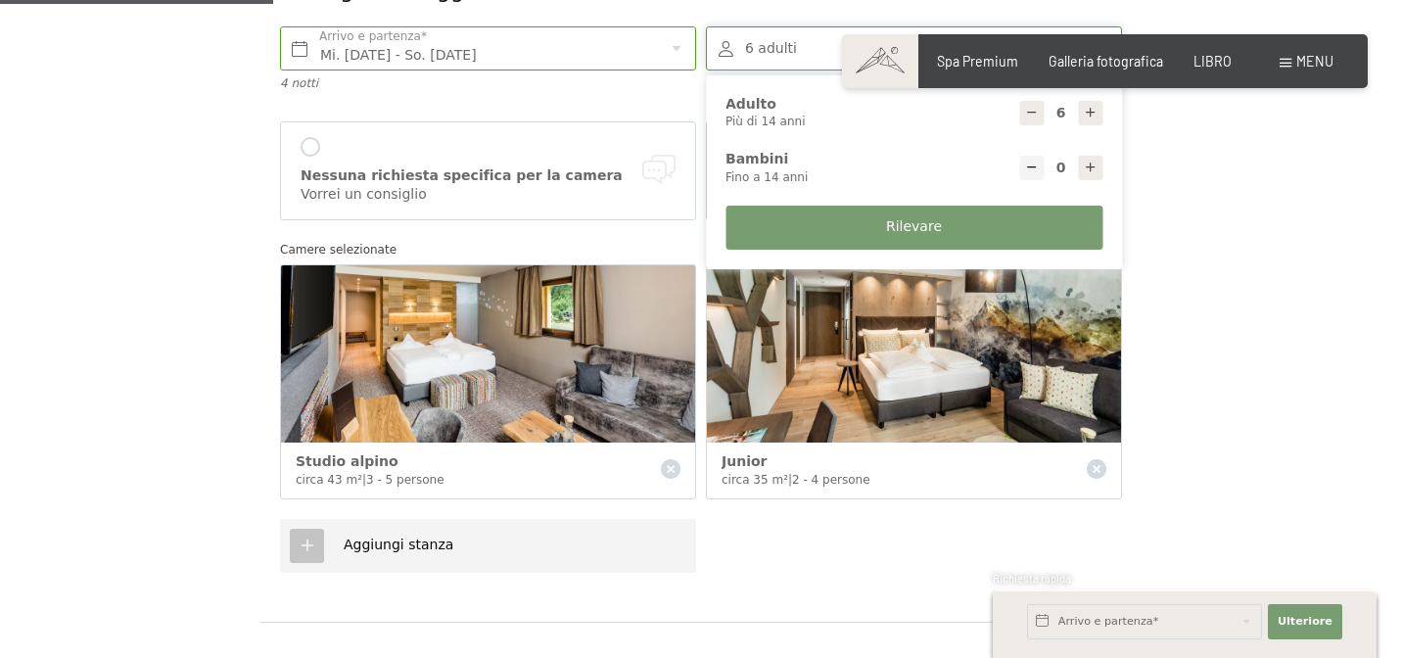
scroll to position [424, 0]
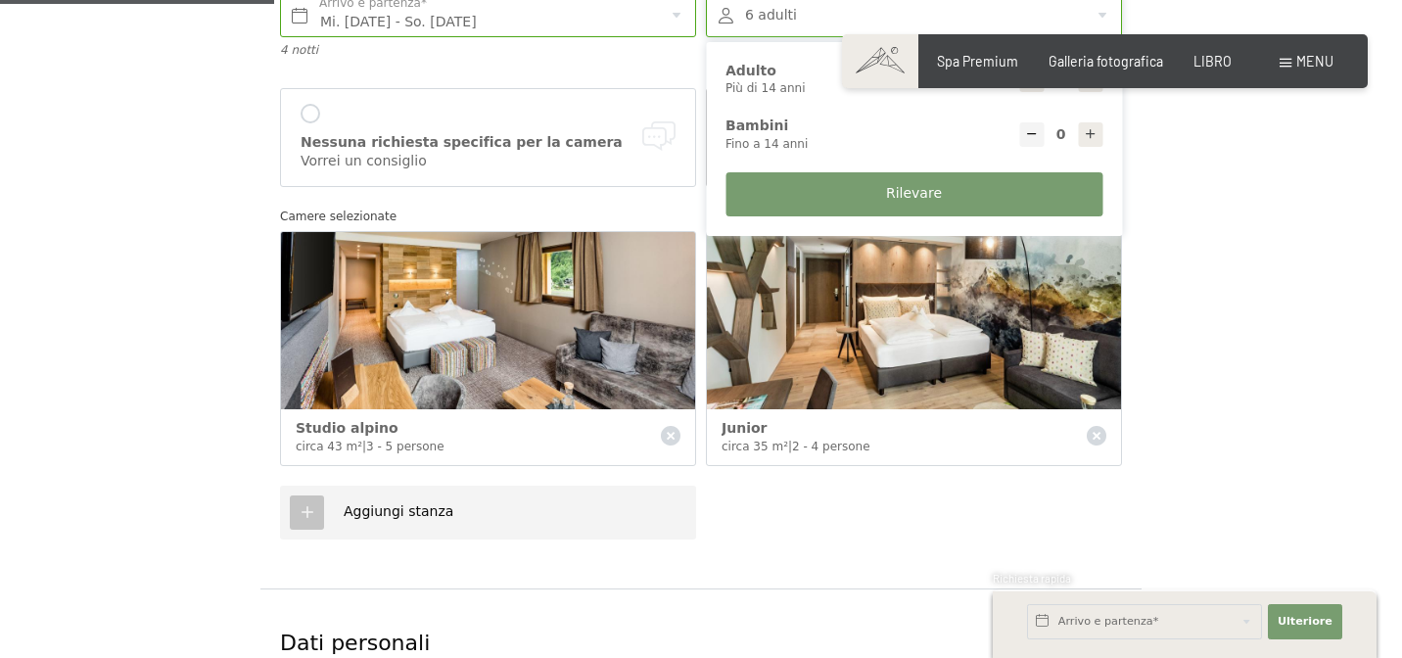
click at [567, 504] on div "Aggiungi stanza" at bounding box center [488, 513] width 416 height 54
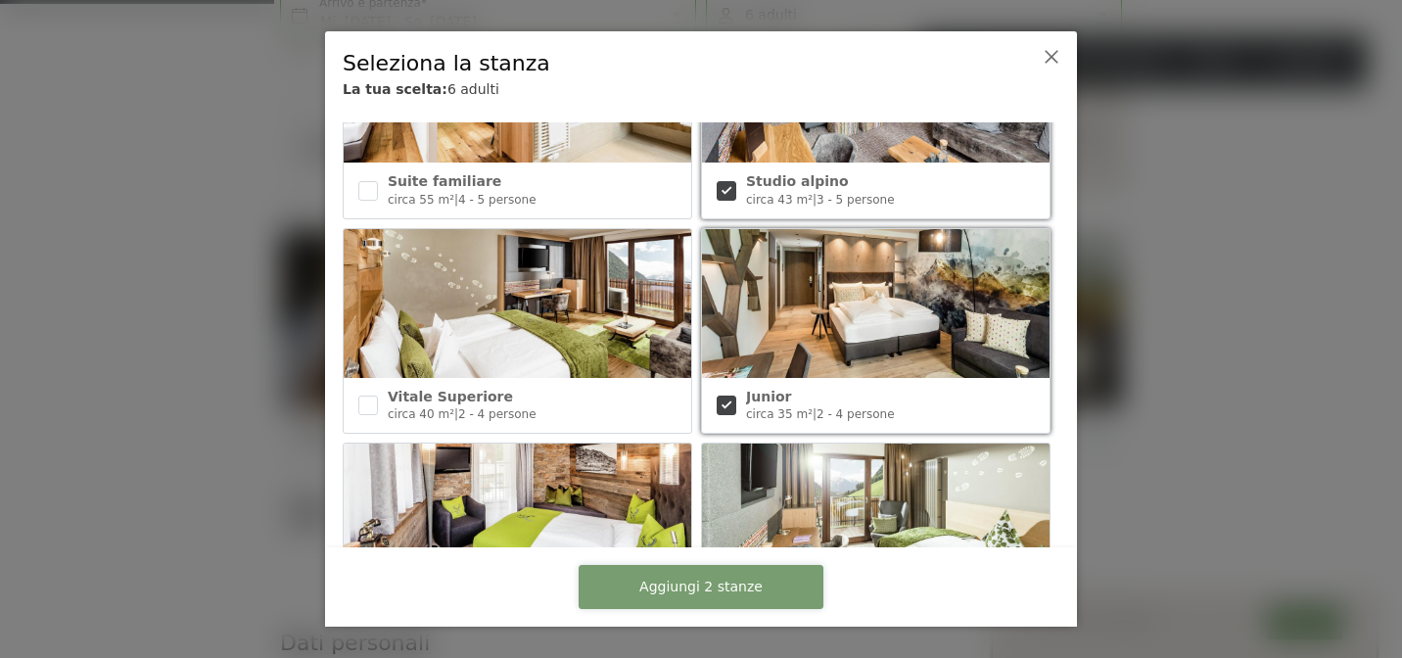
click at [664, 575] on button "Aggiungi 2 stanze" at bounding box center [701, 587] width 245 height 44
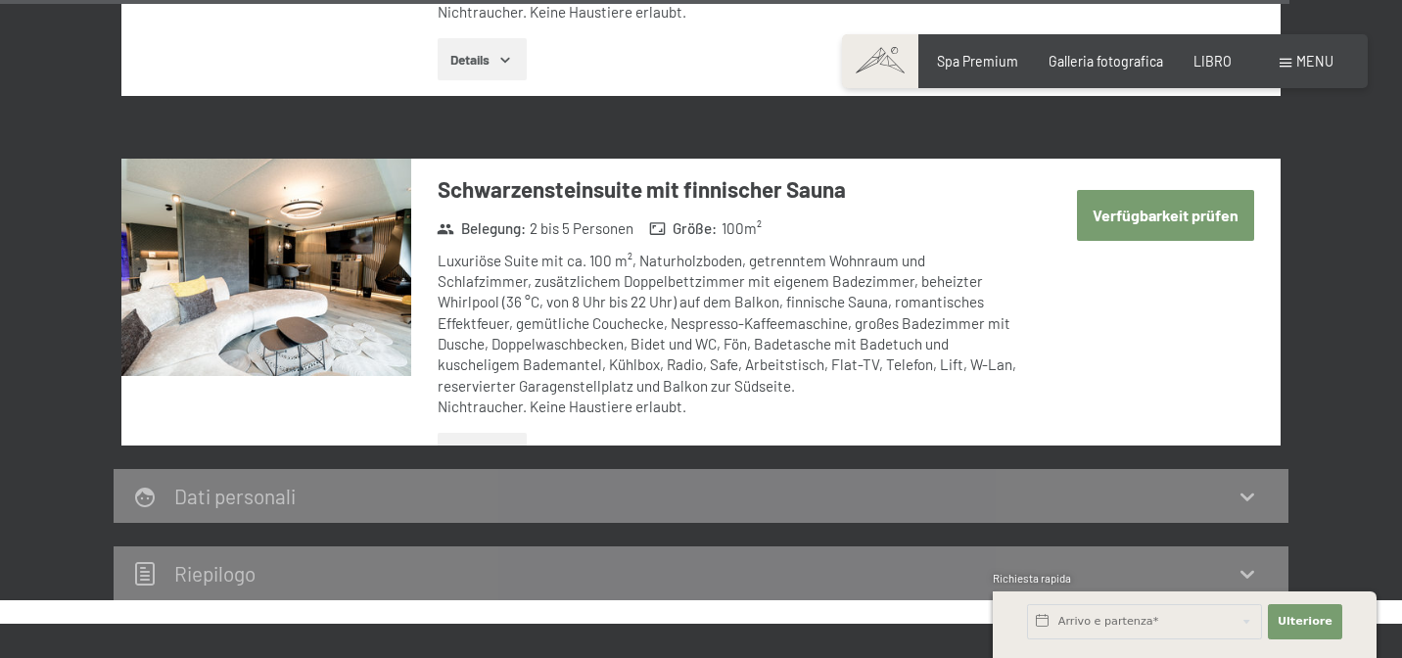
scroll to position [6212, 0]
